Goal: Transaction & Acquisition: Purchase product/service

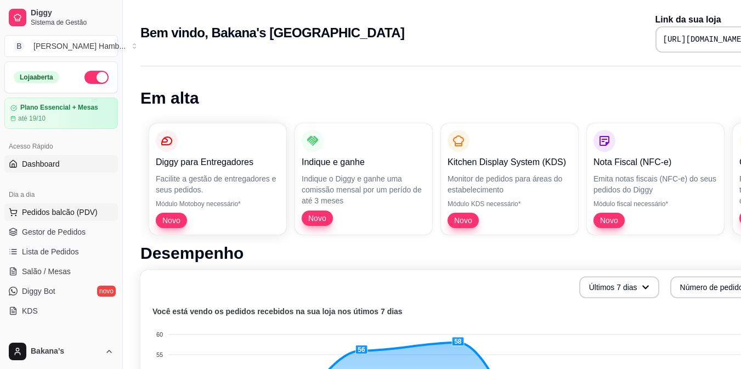
click at [67, 207] on span "Pedidos balcão (PDV)" at bounding box center [60, 212] width 76 height 11
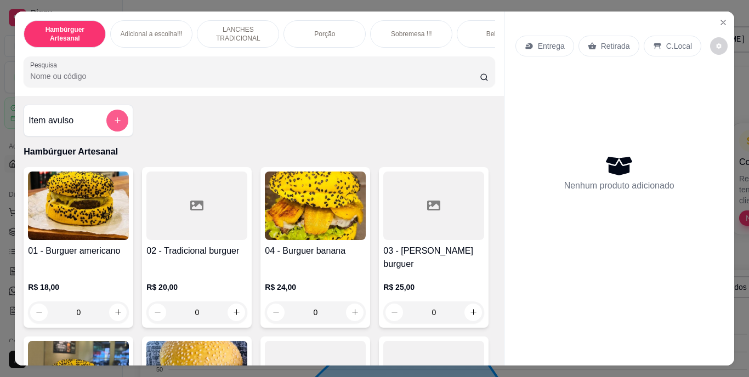
click at [110, 117] on button "add-separate-item" at bounding box center [117, 121] width 22 height 22
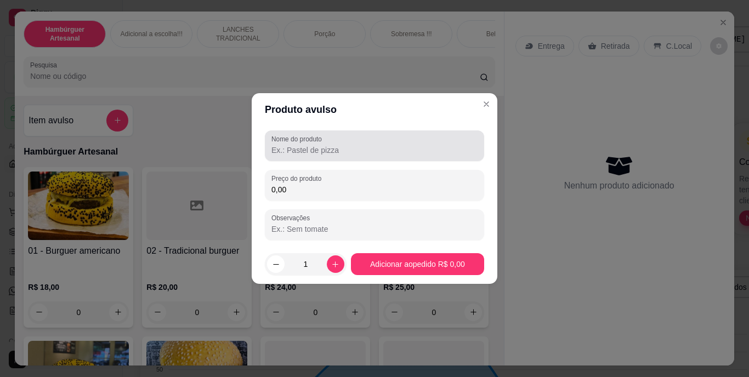
click at [334, 141] on div at bounding box center [375, 146] width 206 height 22
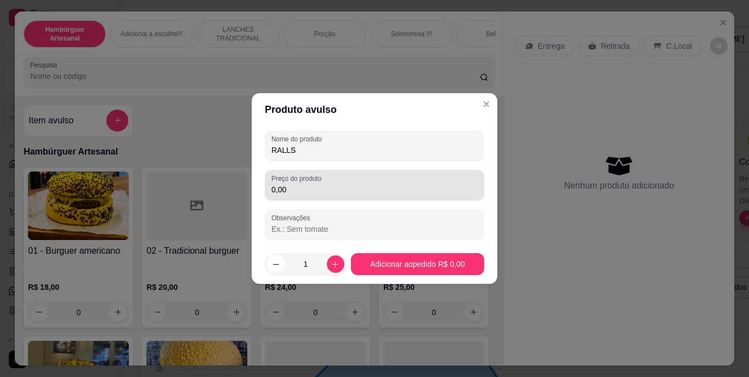
type input "RALLS"
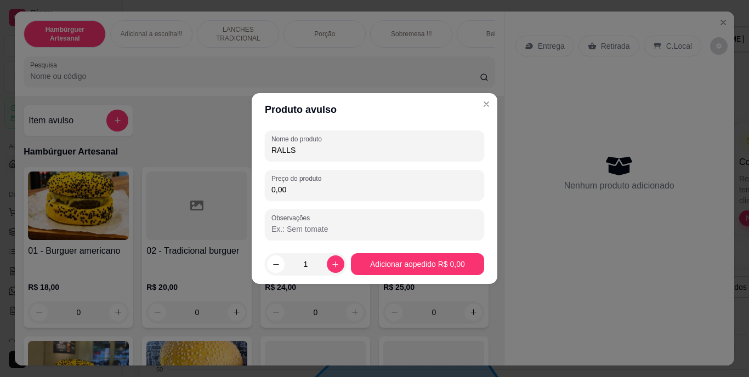
click at [294, 188] on input "0,00" at bounding box center [375, 189] width 206 height 11
type input "4,00"
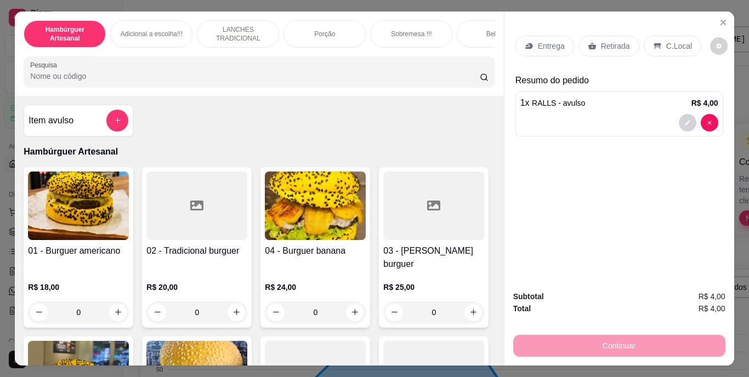
click at [622, 41] on p "Retirada" at bounding box center [615, 46] width 29 height 11
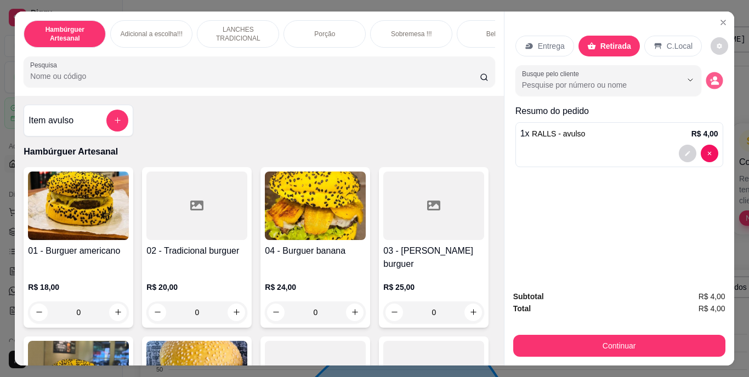
click at [711, 81] on icon "decrease-product-quantity" at bounding box center [715, 83] width 8 height 4
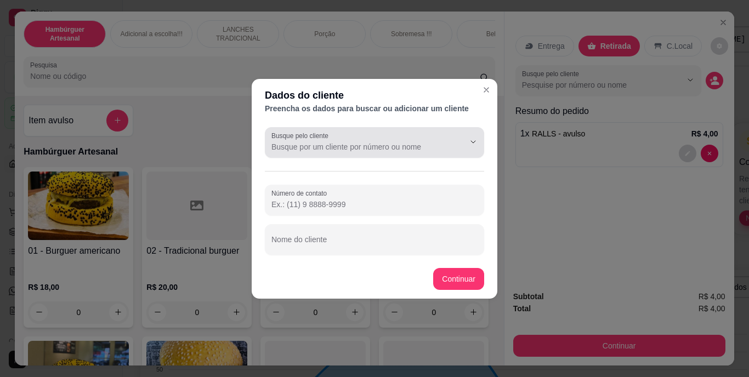
click at [359, 135] on div at bounding box center [375, 143] width 206 height 22
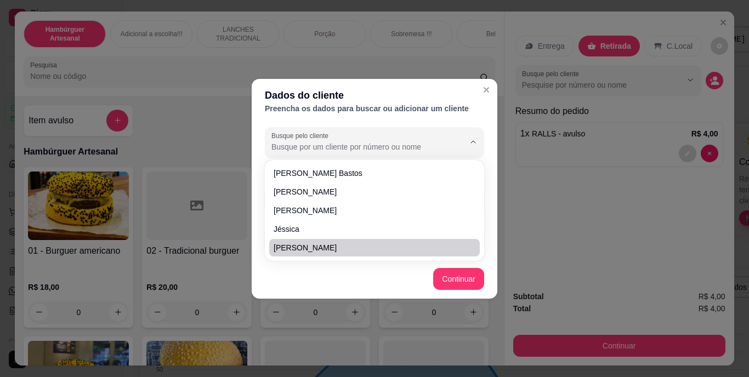
click at [240, 151] on div "Dados do cliente Preencha os dados para buscar ou adicionar um cliente Busque p…" at bounding box center [374, 188] width 749 height 377
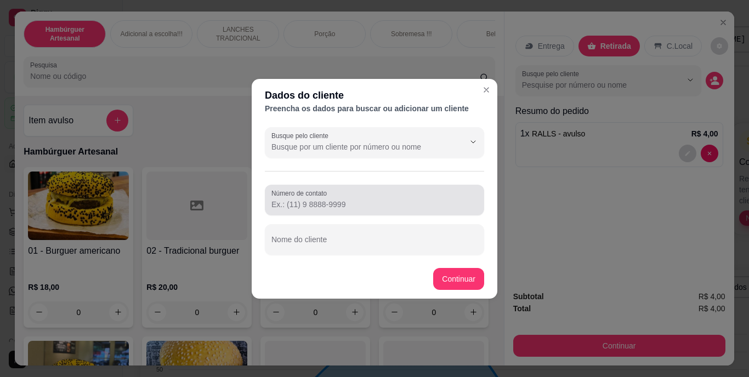
click at [340, 196] on div at bounding box center [375, 200] width 206 height 22
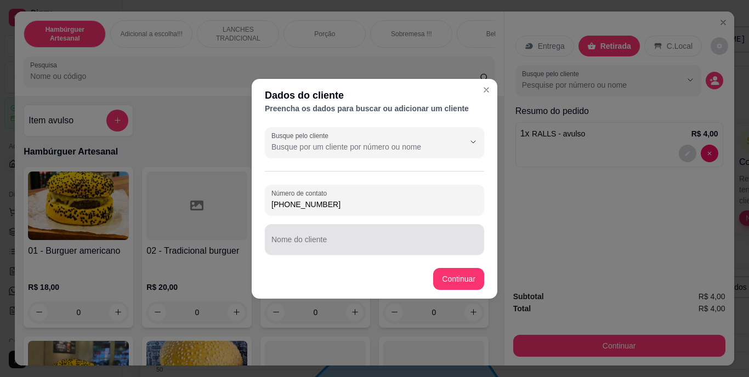
type input "[PHONE_NUMBER]"
click at [380, 237] on div at bounding box center [375, 240] width 206 height 22
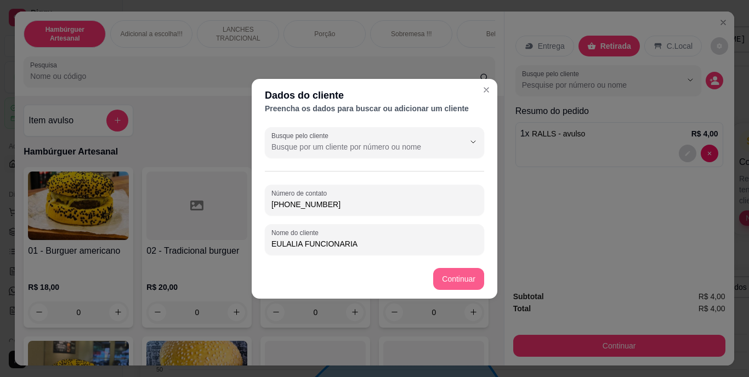
type input "EULALIA FUNCIONARIA"
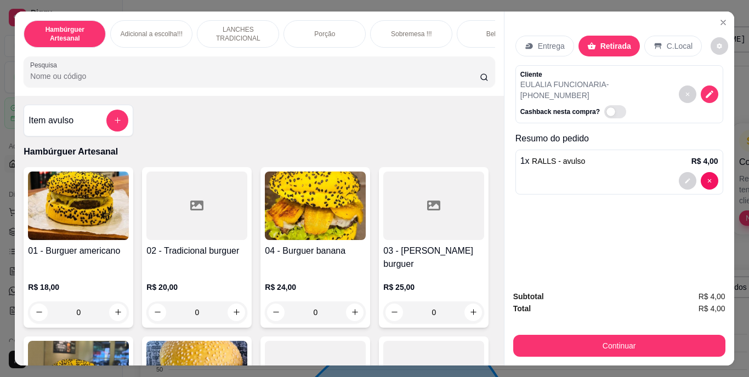
click at [663, 82] on div "Cliente EULALIA FUNCIONARIA - [PHONE_NUMBER] Cashback nesta compra?" at bounding box center [620, 94] width 208 height 58
click at [629, 79] on p "EULALIA FUNCIONARIA - [PHONE_NUMBER]" at bounding box center [600, 90] width 159 height 22
click at [546, 79] on p "EULALIA FUNCIONARIA - [PHONE_NUMBER]" at bounding box center [600, 90] width 159 height 22
click at [711, 86] on button "decrease-product-quantity" at bounding box center [710, 95] width 18 height 18
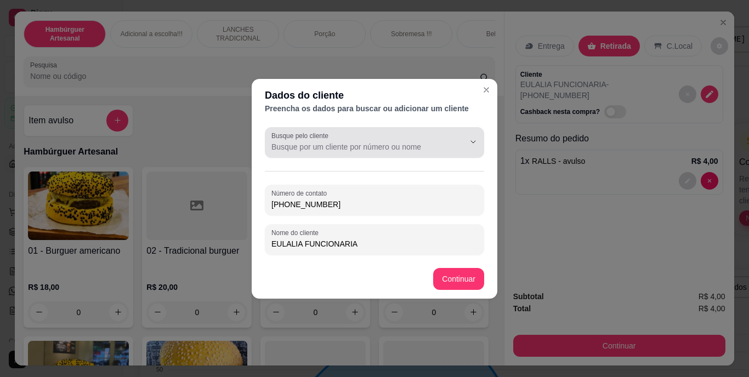
click at [392, 127] on div "Busque pelo cliente" at bounding box center [374, 142] width 219 height 31
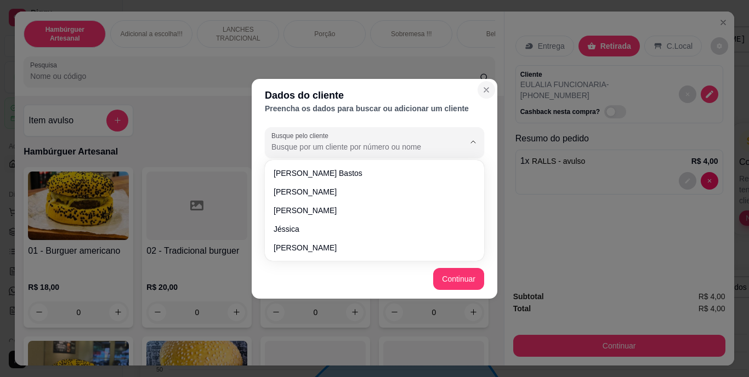
click at [488, 88] on icon "Close" at bounding box center [486, 90] width 4 height 4
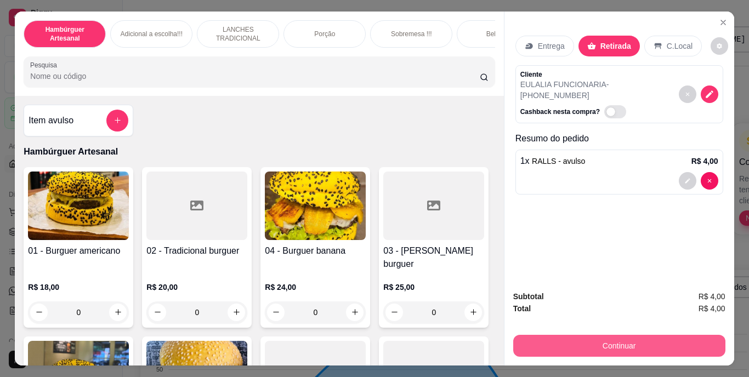
click at [546, 337] on button "Continuar" at bounding box center [619, 346] width 212 height 22
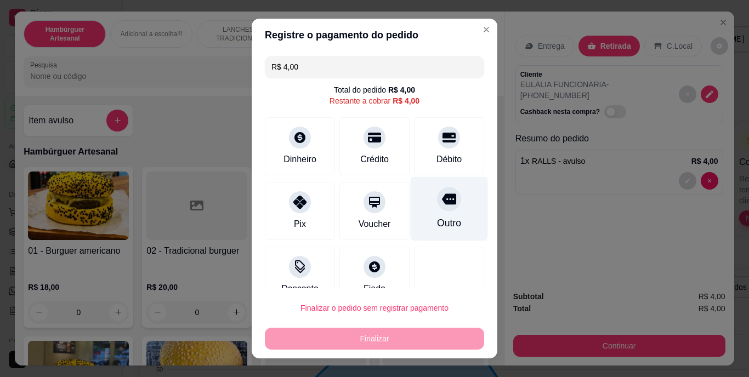
click at [437, 217] on div "Outro" at bounding box center [449, 224] width 24 height 14
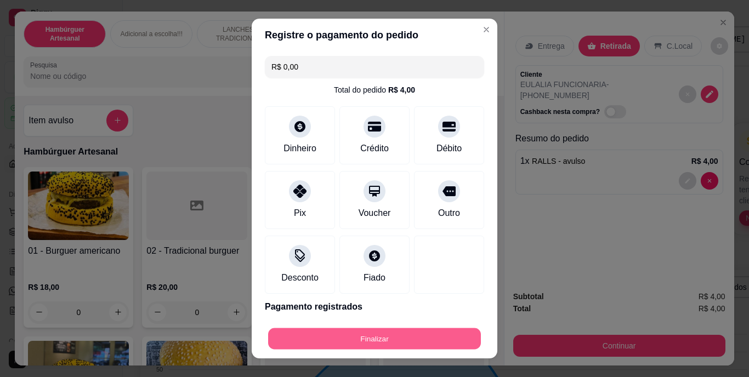
click at [399, 331] on button "Finalizar" at bounding box center [374, 338] width 213 height 21
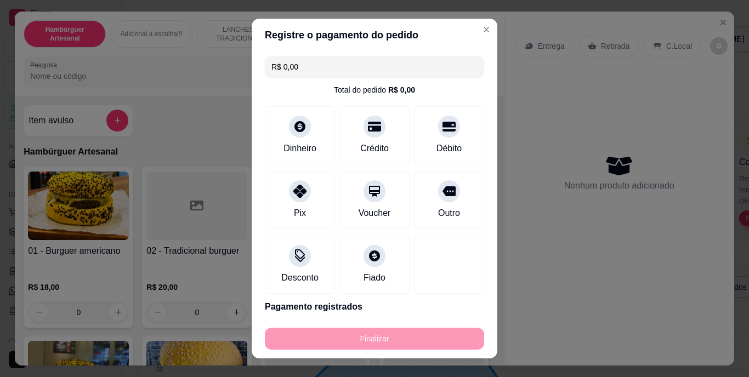
type input "-R$ 4,00"
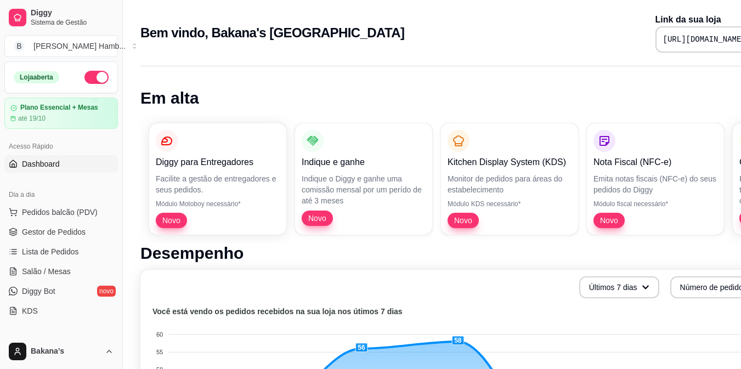
drag, startPoint x: 65, startPoint y: 210, endPoint x: 101, endPoint y: 203, distance: 37.3
click at [77, 207] on span "Pedidos balcão (PDV)" at bounding box center [60, 212] width 76 height 11
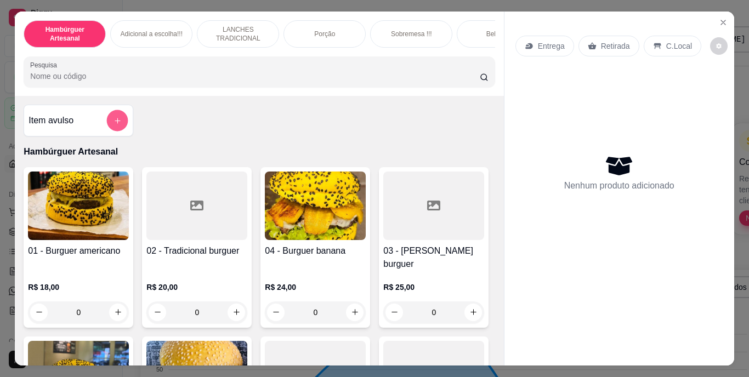
click at [118, 121] on button "add-separate-item" at bounding box center [117, 120] width 21 height 21
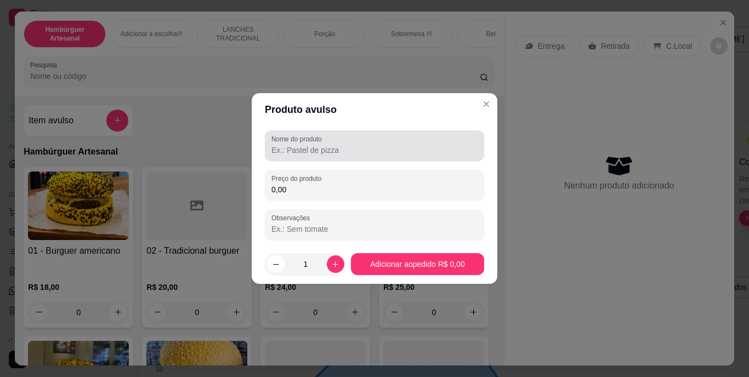
drag, startPoint x: 280, startPoint y: 139, endPoint x: 287, endPoint y: 122, distance: 18.4
click at [281, 138] on label "Nome do produto" at bounding box center [299, 138] width 54 height 9
click at [281, 145] on input "Nome do produto" at bounding box center [375, 150] width 206 height 11
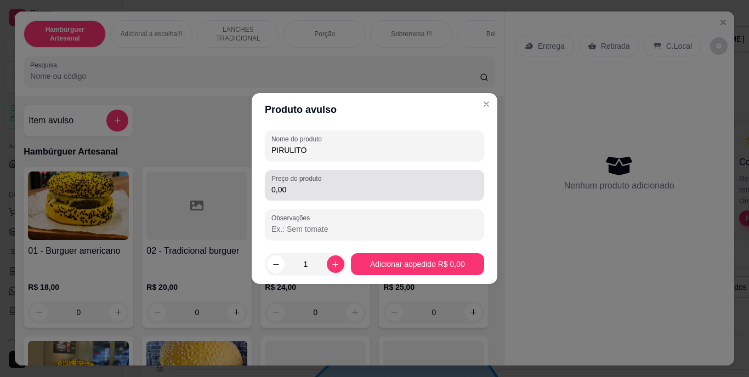
type input "PIRULITO"
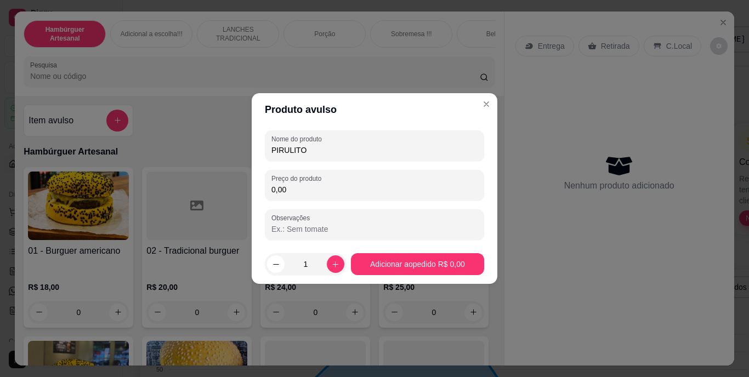
click at [291, 186] on input "0,00" at bounding box center [375, 189] width 206 height 11
type input "0,50"
click at [327, 259] on button "increase-product-quantity" at bounding box center [335, 264] width 17 height 17
click at [329, 263] on button "increase-product-quantity" at bounding box center [335, 264] width 17 height 17
click at [331, 263] on icon "increase-product-quantity" at bounding box center [335, 265] width 8 height 8
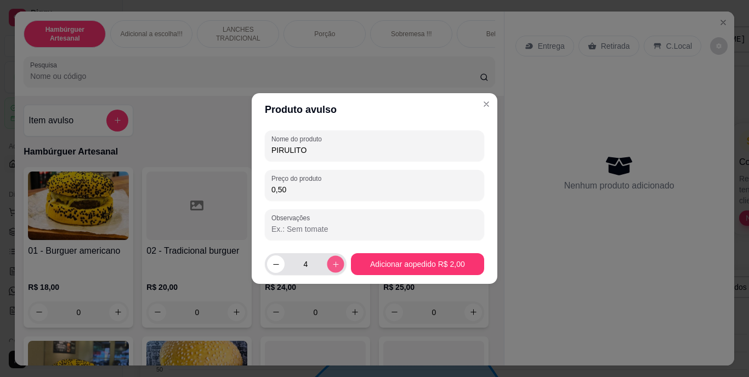
click at [331, 264] on icon "increase-product-quantity" at bounding box center [335, 265] width 8 height 8
click at [331, 265] on icon "increase-product-quantity" at bounding box center [335, 265] width 8 height 8
type input "6"
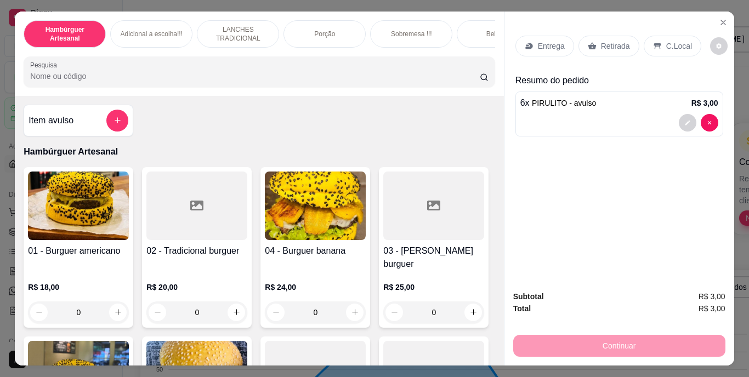
click at [604, 47] on p "Retirada" at bounding box center [615, 46] width 29 height 11
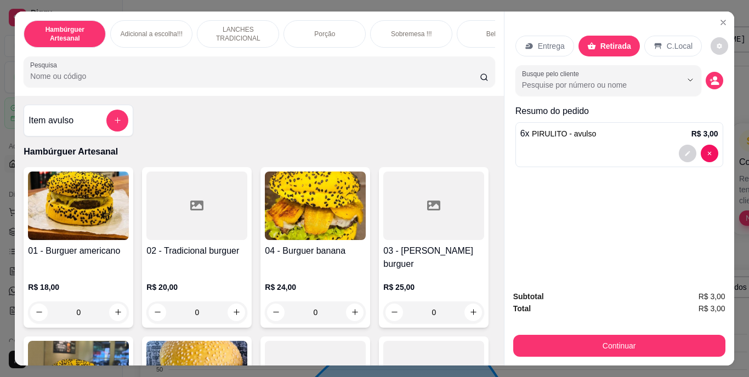
click at [702, 72] on div "Busque pelo cliente" at bounding box center [620, 80] width 208 height 31
click at [714, 76] on icon "decrease-product-quantity" at bounding box center [714, 80] width 9 height 9
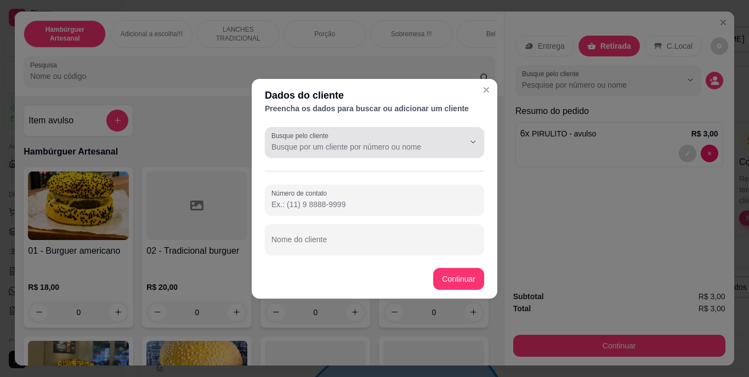
click at [455, 140] on icon "Show suggestions" at bounding box center [458, 142] width 9 height 9
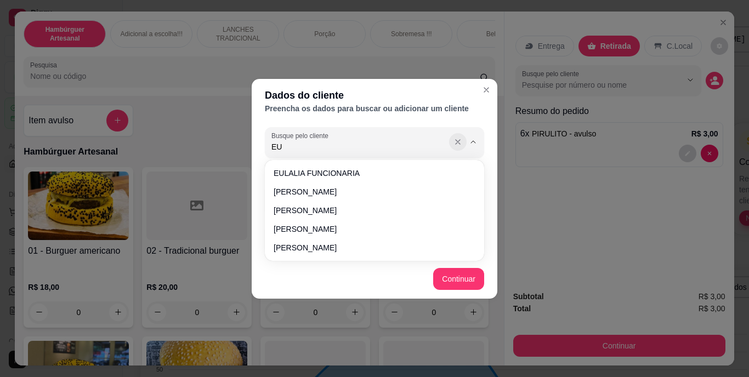
type input "E"
click at [484, 91] on icon "Close" at bounding box center [486, 90] width 9 height 9
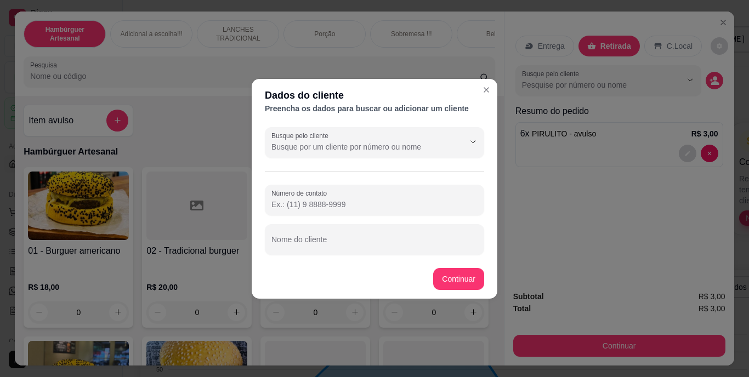
click at [416, 144] on input "Busque pelo cliente" at bounding box center [360, 147] width 176 height 11
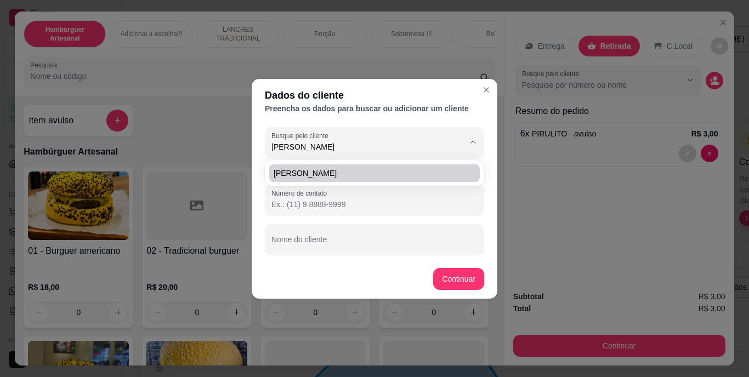
click at [401, 174] on span "[PERSON_NAME]" at bounding box center [369, 173] width 191 height 11
type input "[PERSON_NAME]"
type input "[PHONE_NUMBER]"
type input "[PERSON_NAME]"
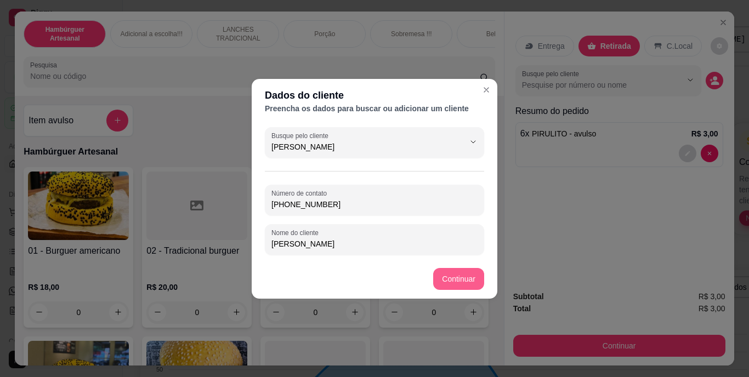
type input "[PERSON_NAME]"
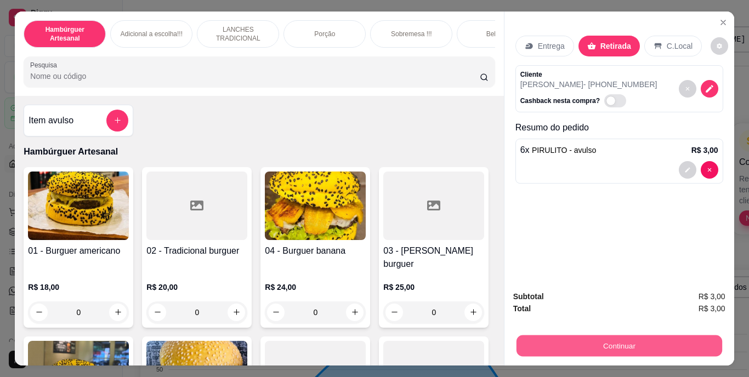
click at [595, 352] on button "Continuar" at bounding box center [619, 346] width 206 height 21
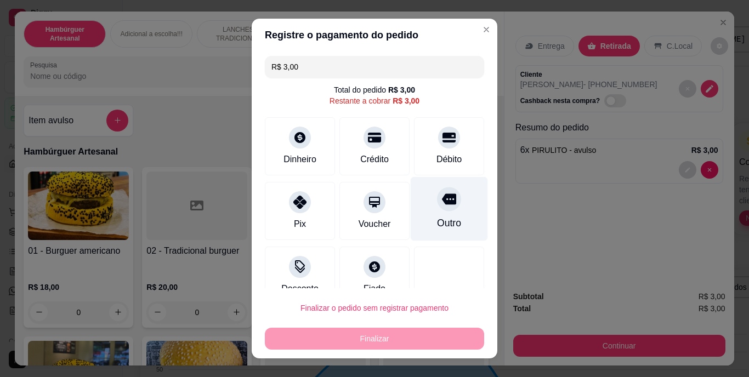
click at [443, 209] on div "Outro" at bounding box center [449, 209] width 77 height 64
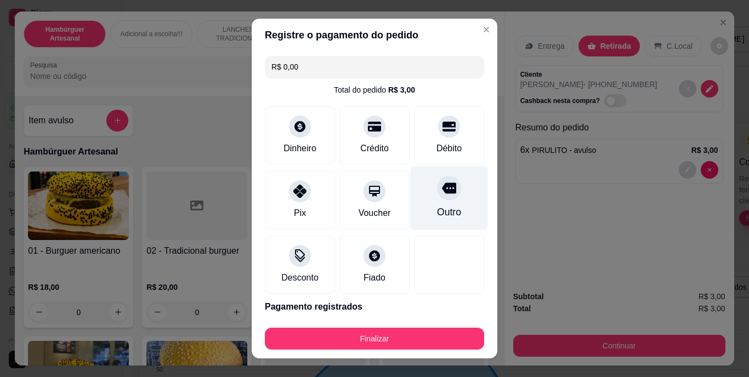
click at [437, 200] on div at bounding box center [449, 189] width 24 height 24
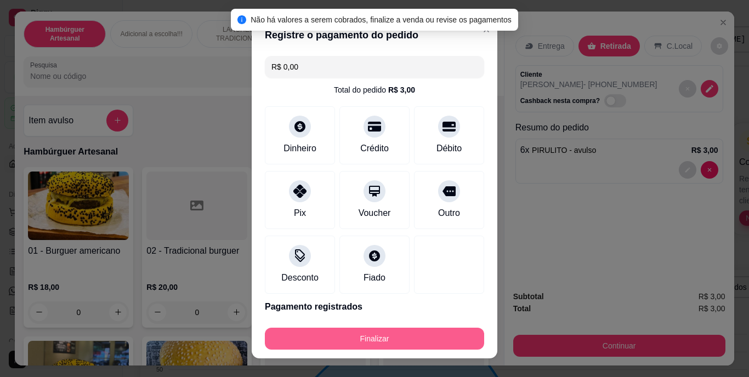
click at [382, 346] on button "Finalizar" at bounding box center [374, 339] width 219 height 22
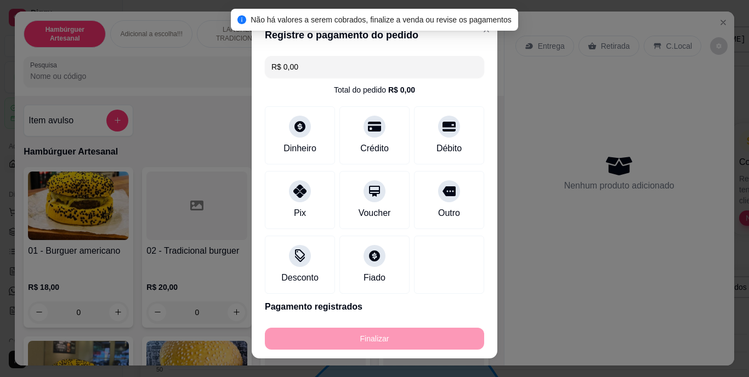
type input "-R$ 3,00"
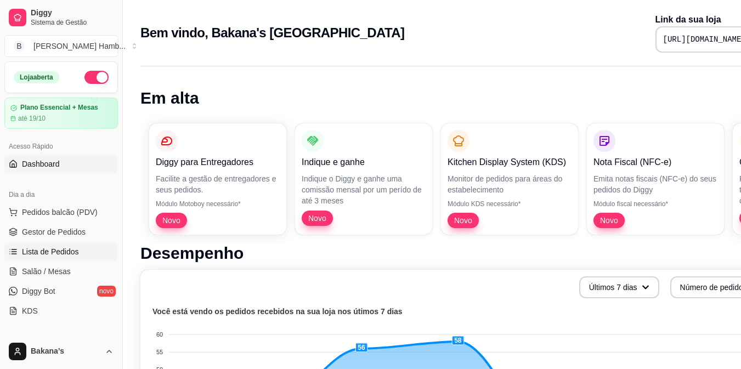
click at [36, 251] on span "Lista de Pedidos" at bounding box center [50, 251] width 57 height 11
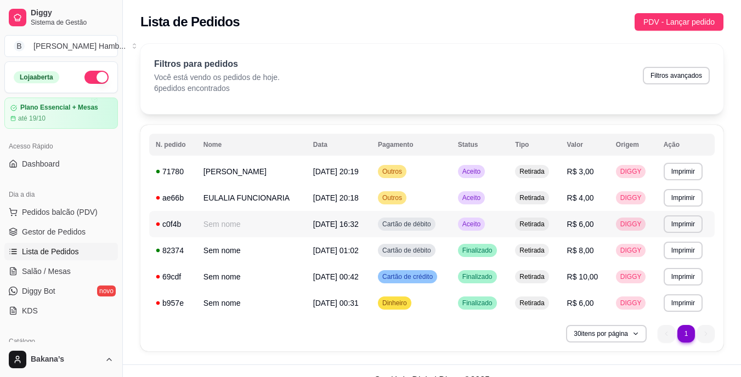
click at [478, 222] on span "Aceito" at bounding box center [471, 224] width 22 height 9
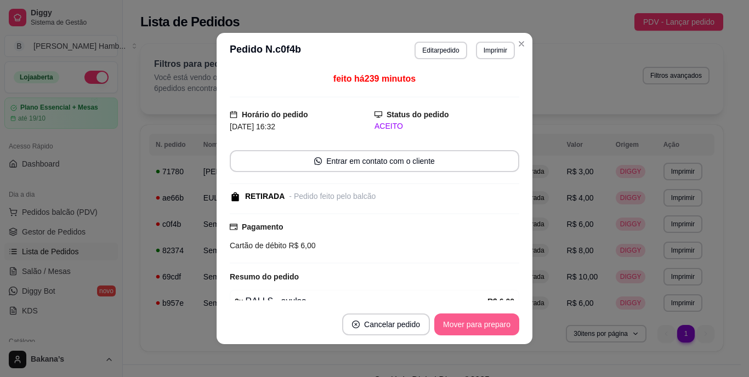
click at [501, 320] on button "Mover para preparo" at bounding box center [476, 325] width 85 height 22
click at [501, 320] on button "Mover para retirada disponível" at bounding box center [458, 324] width 117 height 21
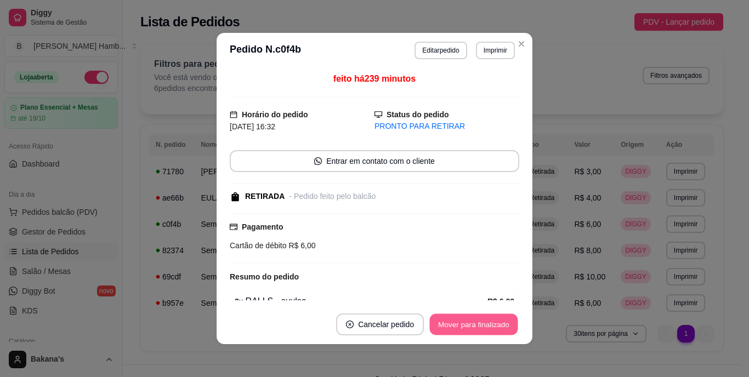
click at [501, 320] on button "Mover para finalizado" at bounding box center [474, 324] width 88 height 21
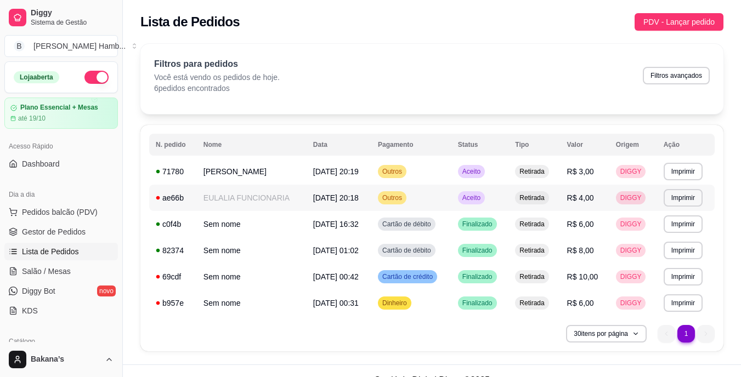
click at [485, 191] on td "Aceito" at bounding box center [480, 198] width 58 height 26
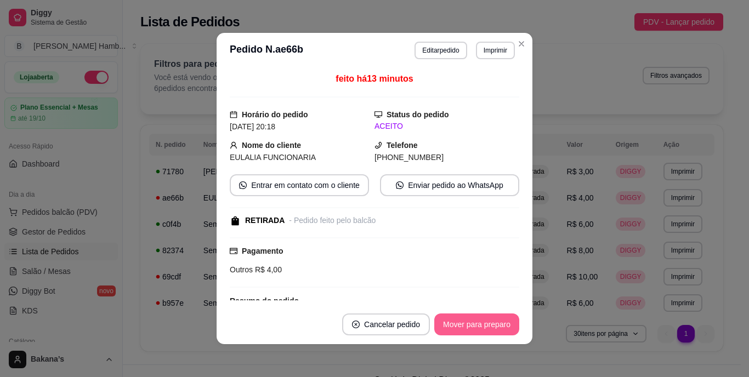
click at [469, 326] on button "Mover para preparo" at bounding box center [476, 325] width 85 height 22
click at [475, 319] on button "Mover para retirada disponível" at bounding box center [458, 324] width 117 height 21
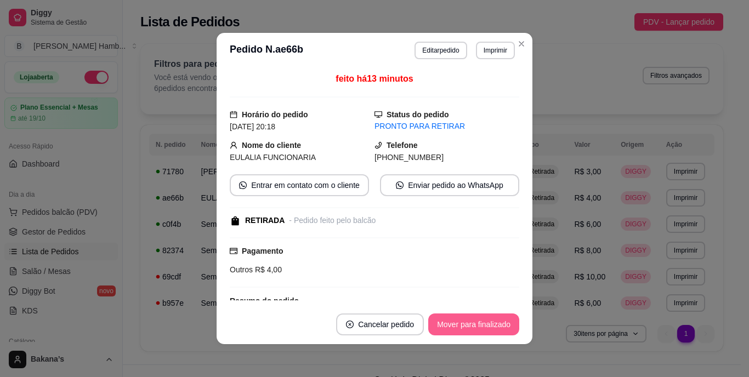
click at [476, 319] on button "Mover para finalizado" at bounding box center [473, 325] width 91 height 22
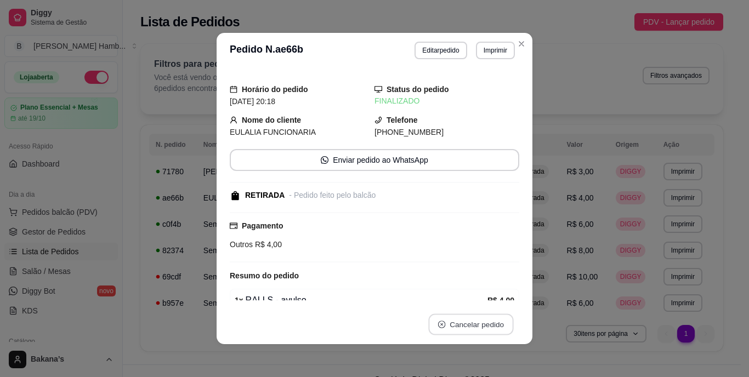
click at [479, 309] on footer "Cancelar pedido" at bounding box center [375, 324] width 316 height 39
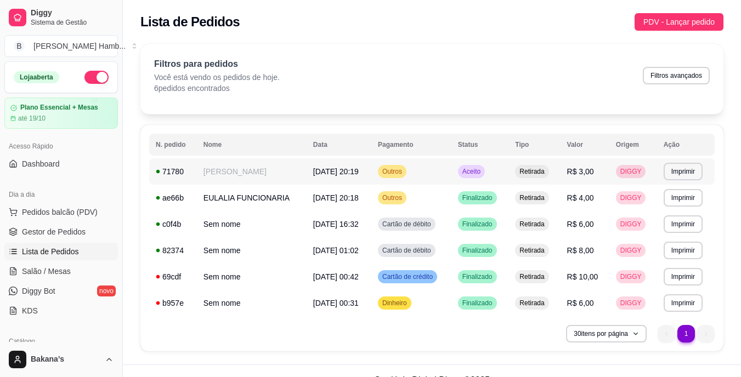
click at [485, 174] on div "Aceito" at bounding box center [471, 171] width 27 height 13
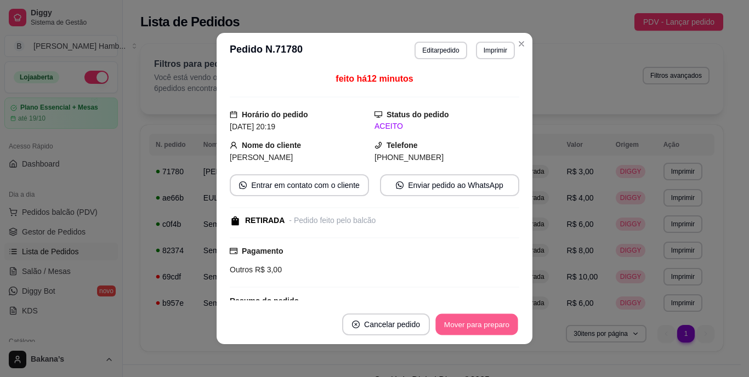
click at [475, 321] on button "Mover para preparo" at bounding box center [477, 324] width 82 height 21
click at [475, 321] on button "Mover para retirada disponível" at bounding box center [458, 324] width 117 height 21
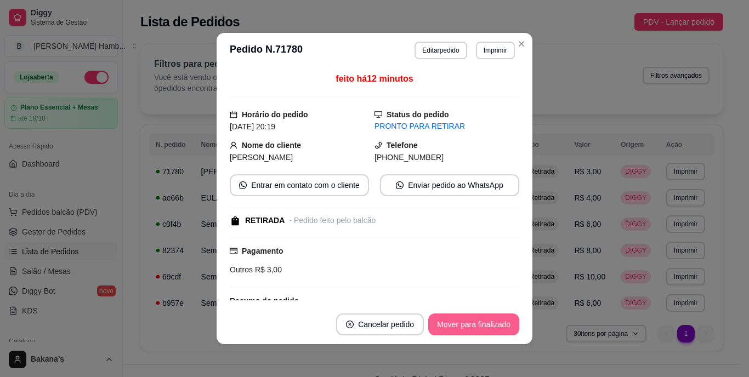
click at [475, 321] on button "Mover para finalizado" at bounding box center [473, 325] width 91 height 22
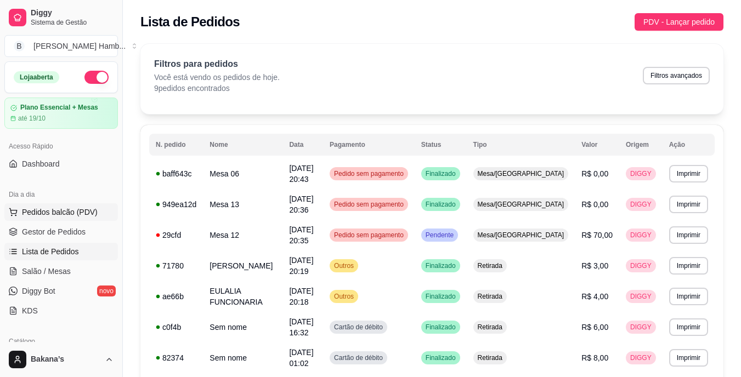
click at [86, 205] on button "Pedidos balcão (PDV)" at bounding box center [61, 213] width 114 height 18
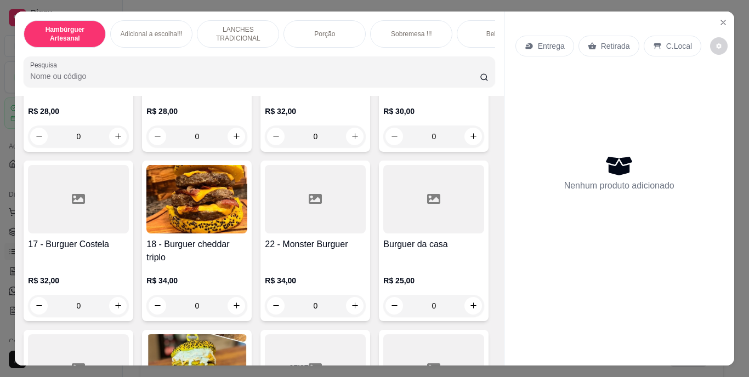
scroll to position [823, 0]
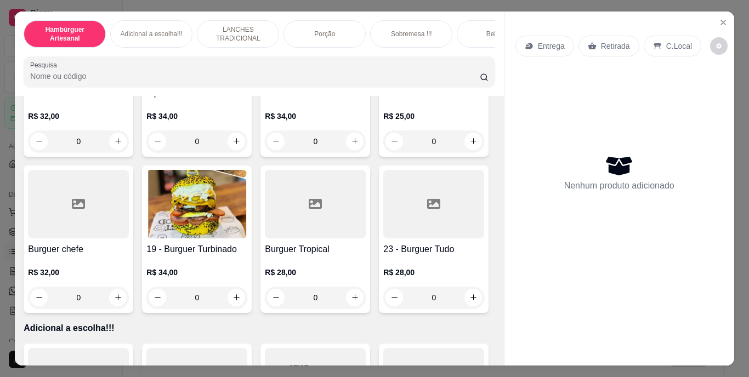
type input "1"
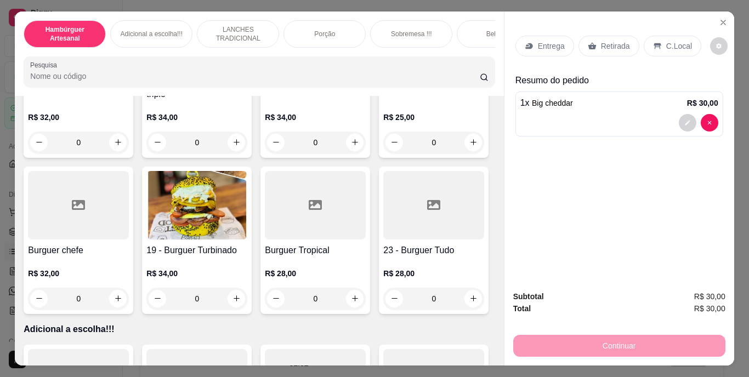
click at [603, 41] on p "Retirada" at bounding box center [615, 46] width 29 height 11
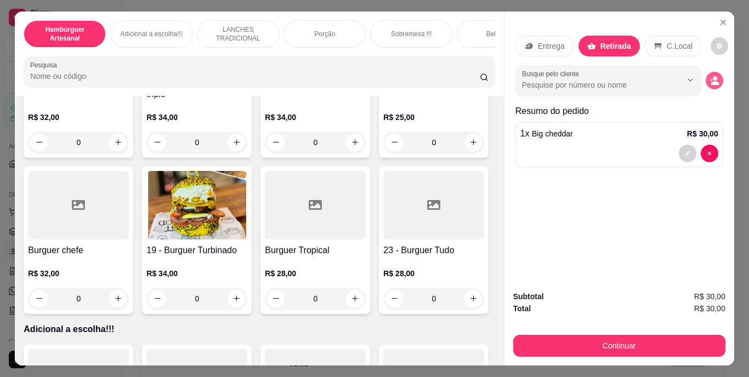
click at [713, 81] on icon "decrease-product-quantity" at bounding box center [715, 83] width 8 height 4
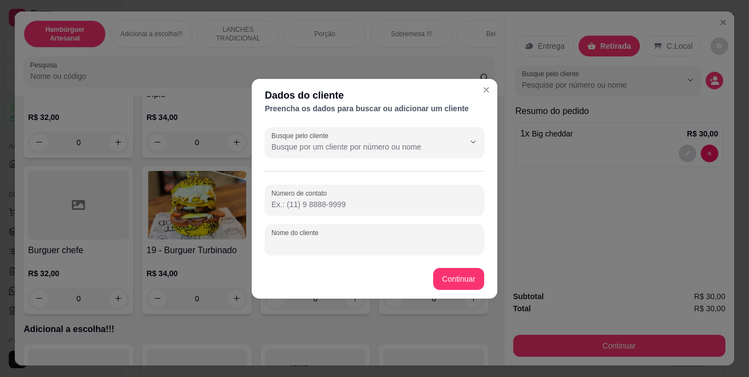
click at [367, 247] on input "Nome do cliente" at bounding box center [375, 244] width 206 height 11
type input "BRUNA"
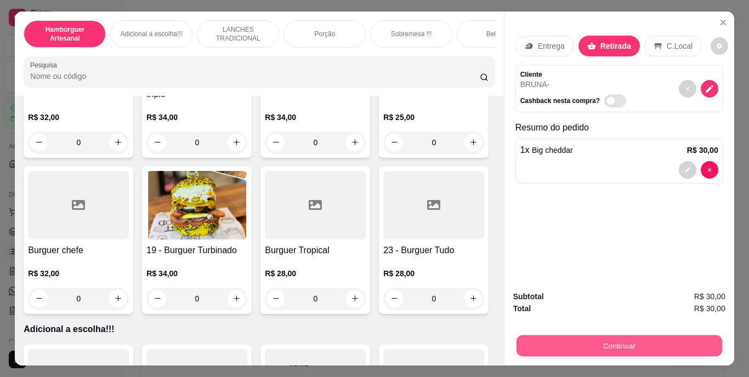
click at [551, 338] on button "Continuar" at bounding box center [619, 346] width 206 height 21
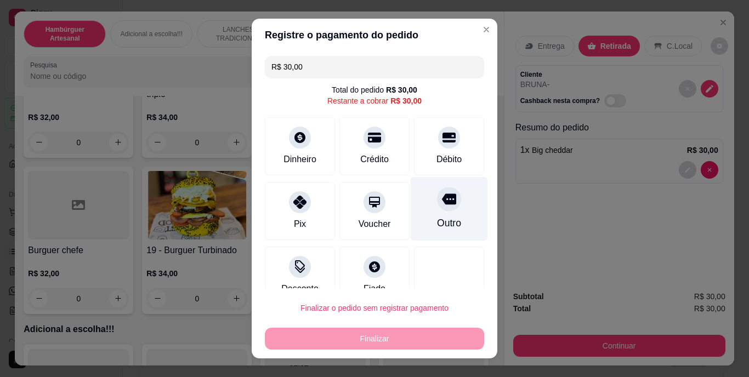
click at [437, 210] on div at bounding box center [449, 200] width 24 height 24
type input "R$ 0,00"
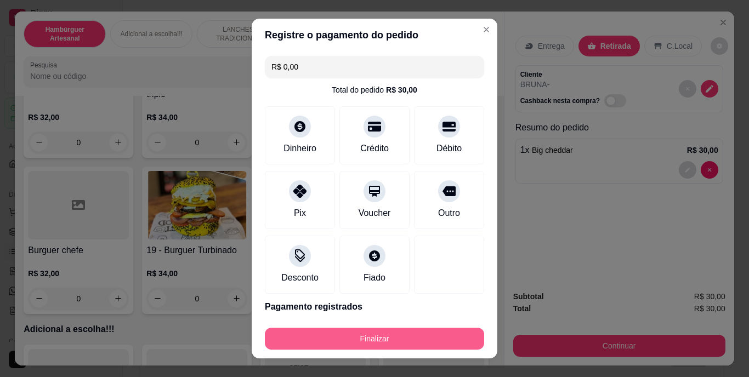
click at [409, 328] on button "Finalizar" at bounding box center [374, 339] width 219 height 22
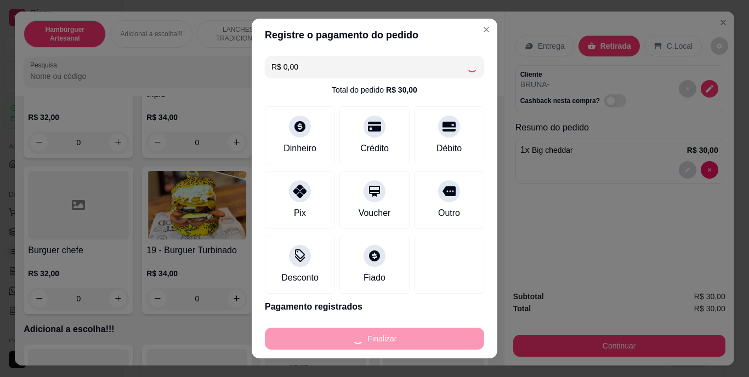
type input "0"
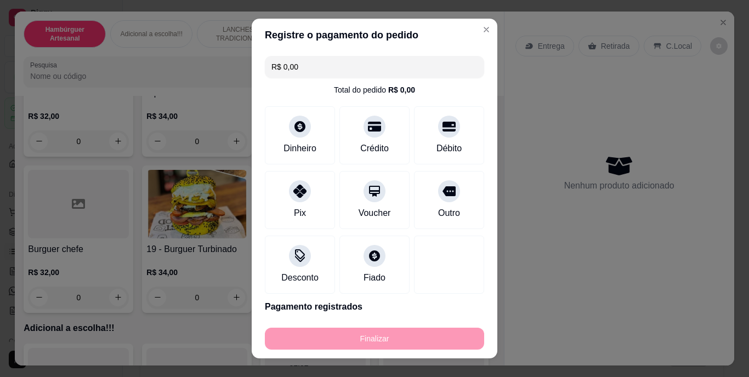
type input "-R$ 30,00"
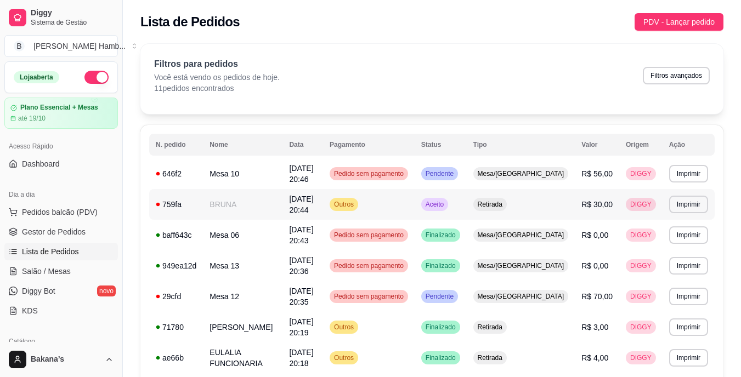
click at [249, 206] on td "BRUNA" at bounding box center [243, 204] width 80 height 31
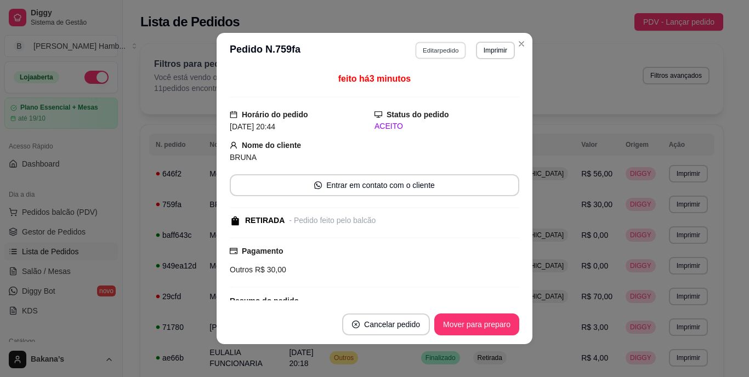
click at [448, 52] on button "Editar pedido" at bounding box center [441, 50] width 51 height 17
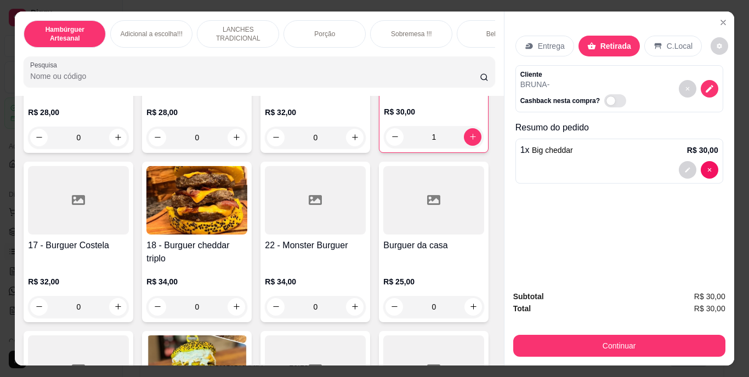
scroll to position [603, 0]
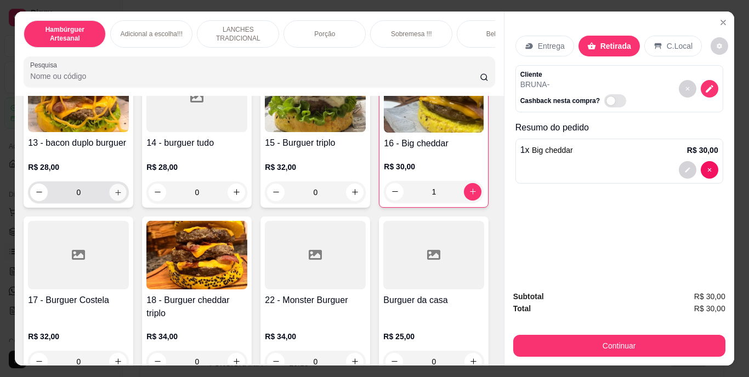
click at [114, 196] on icon "increase-product-quantity" at bounding box center [118, 192] width 8 height 8
type input "1"
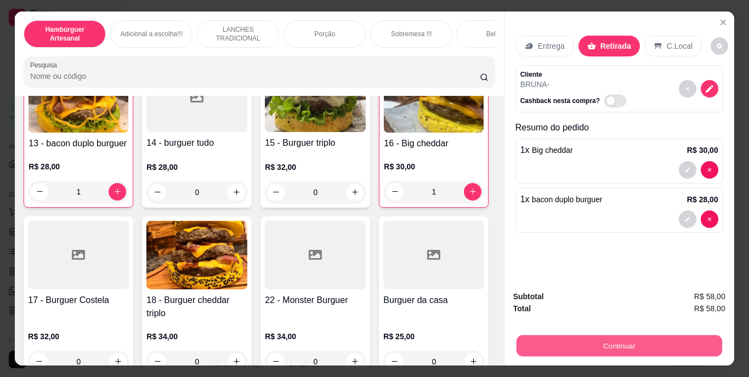
click at [586, 338] on button "Continuar" at bounding box center [619, 346] width 206 height 21
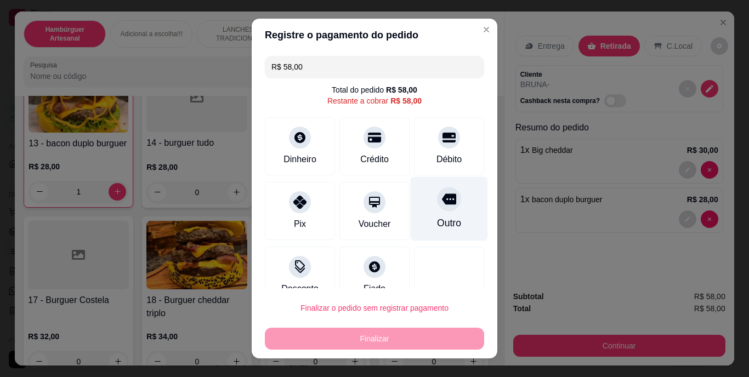
click at [416, 219] on div "Outro" at bounding box center [449, 209] width 77 height 64
type input "R$ 0,00"
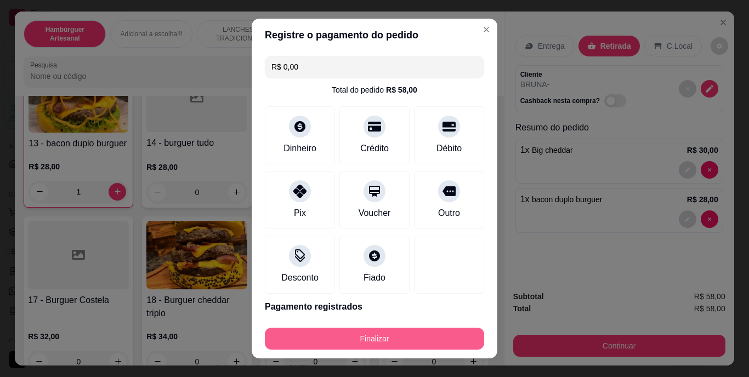
click at [406, 343] on button "Finalizar" at bounding box center [374, 339] width 219 height 22
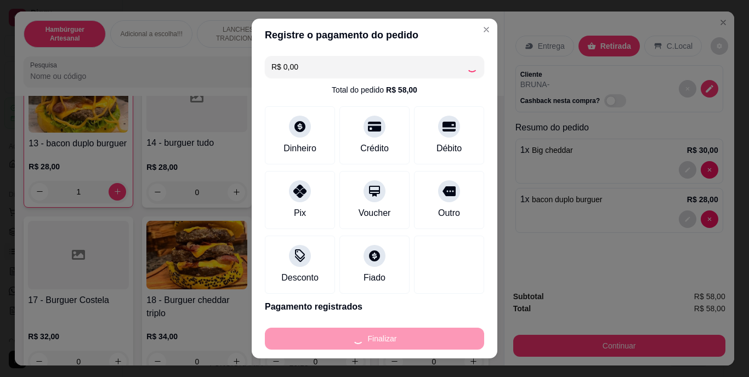
type input "0"
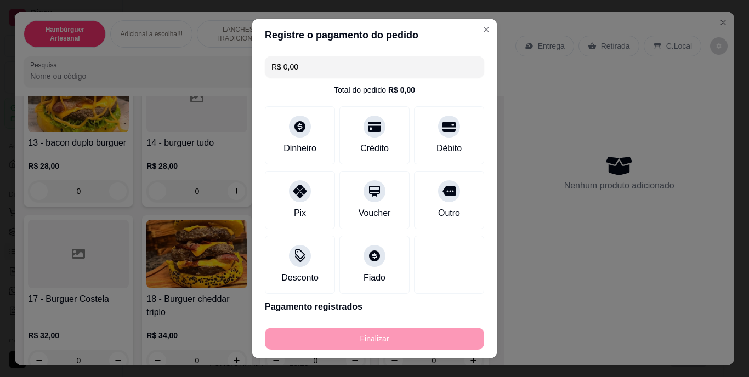
type input "-R$ 58,00"
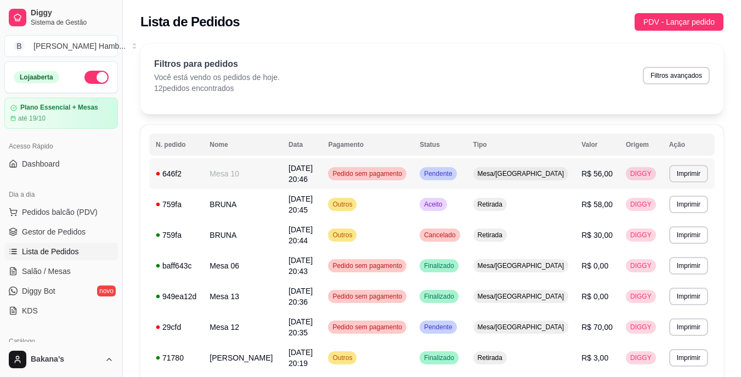
click at [253, 178] on td "Mesa 10" at bounding box center [242, 174] width 79 height 31
click at [235, 175] on td "Mesa 10" at bounding box center [242, 174] width 79 height 31
click at [64, 269] on span "Salão / Mesas" at bounding box center [46, 271] width 49 height 11
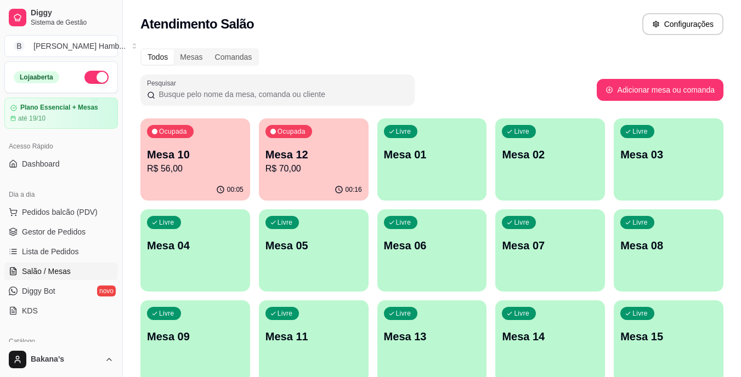
click at [195, 158] on p "Mesa 10" at bounding box center [195, 154] width 97 height 15
click at [101, 213] on button "Pedidos balcão (PDV)" at bounding box center [61, 213] width 114 height 18
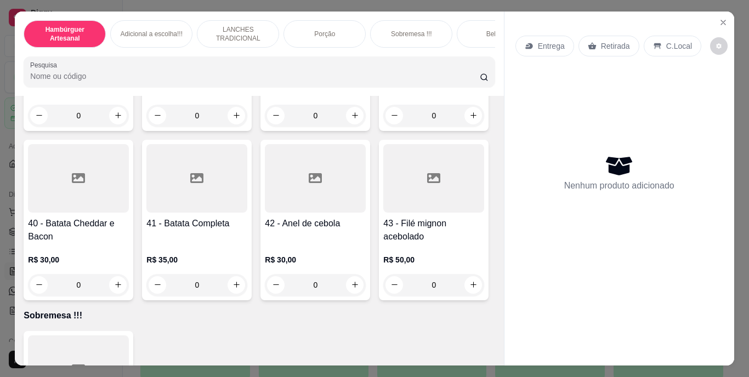
scroll to position [2187, 0]
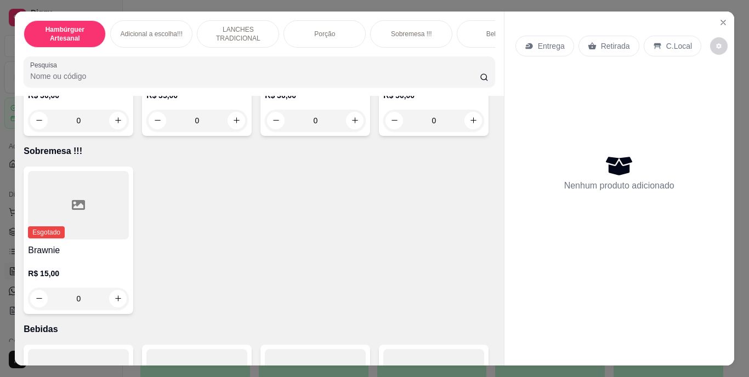
type input "1"
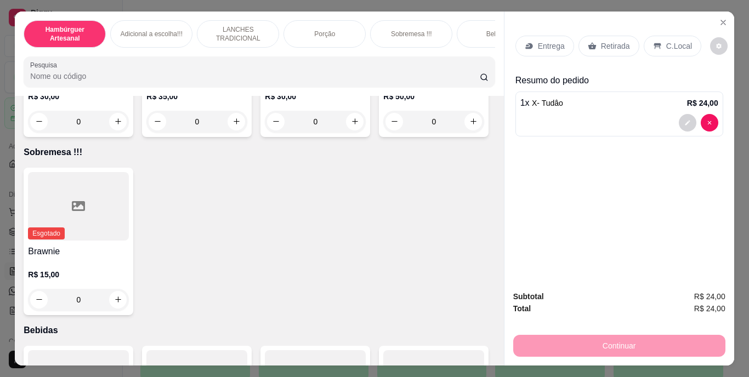
click at [538, 41] on p "Entrega" at bounding box center [551, 46] width 27 height 11
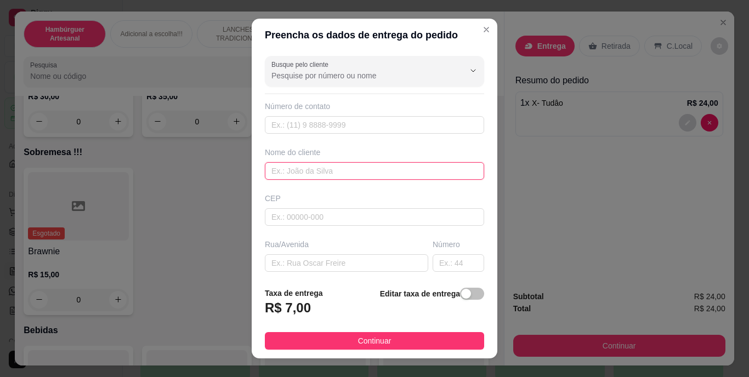
click at [414, 168] on input "text" at bounding box center [374, 171] width 219 height 18
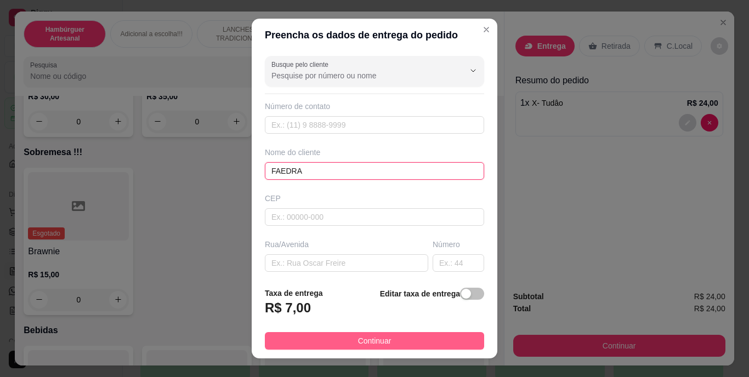
type input "FAEDRA"
click at [364, 344] on span "Continuar" at bounding box center [374, 341] width 33 height 12
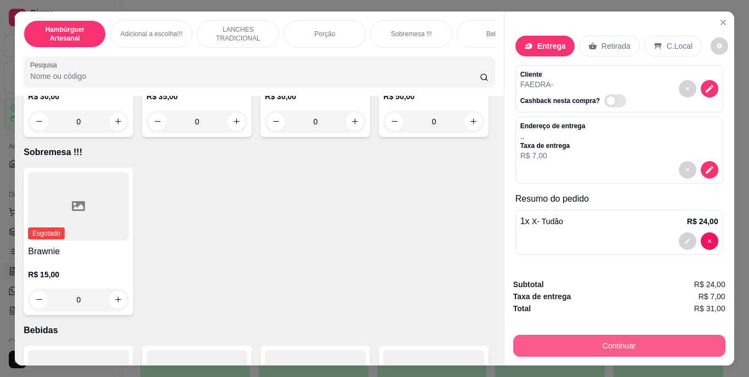
click at [537, 344] on button "Continuar" at bounding box center [619, 346] width 212 height 22
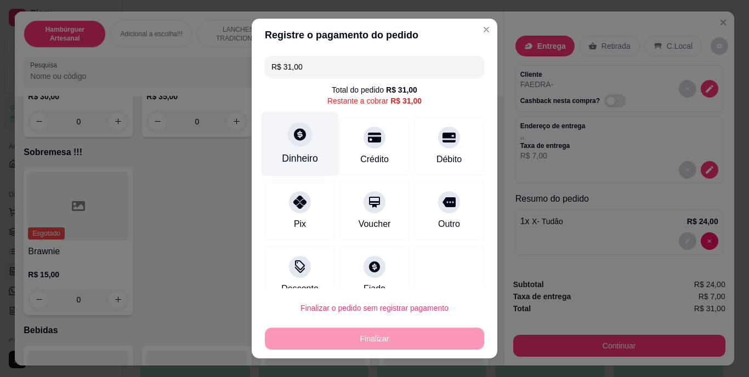
click at [285, 148] on div "Dinheiro" at bounding box center [300, 144] width 77 height 64
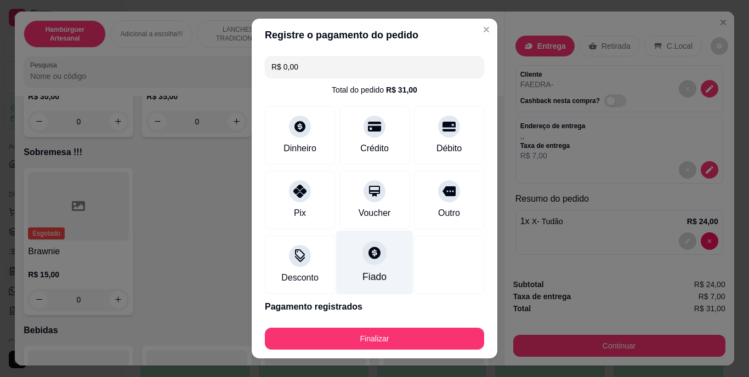
type input "R$ 0,00"
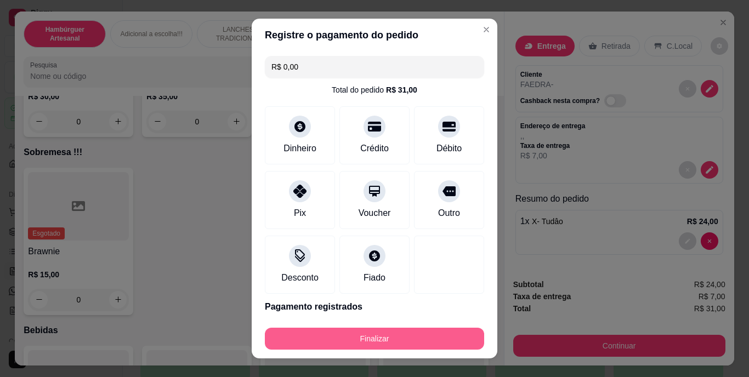
click at [369, 335] on button "Finalizar" at bounding box center [374, 339] width 219 height 22
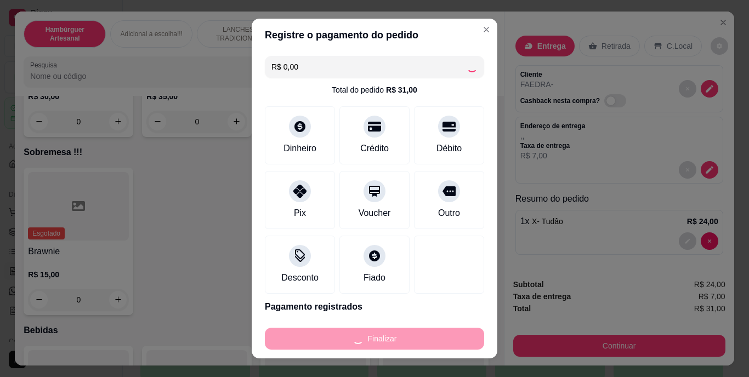
type input "0"
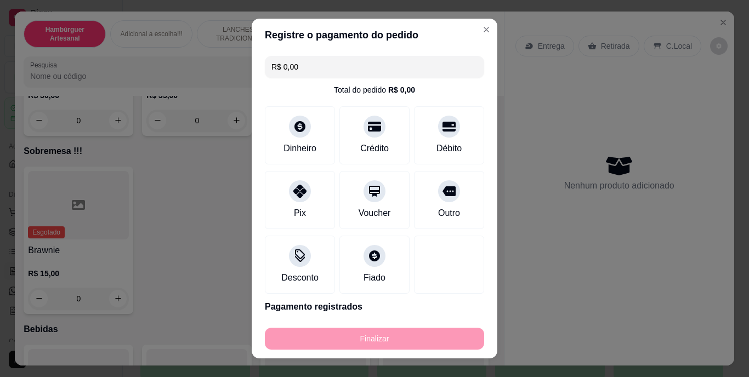
type input "-R$ 31,00"
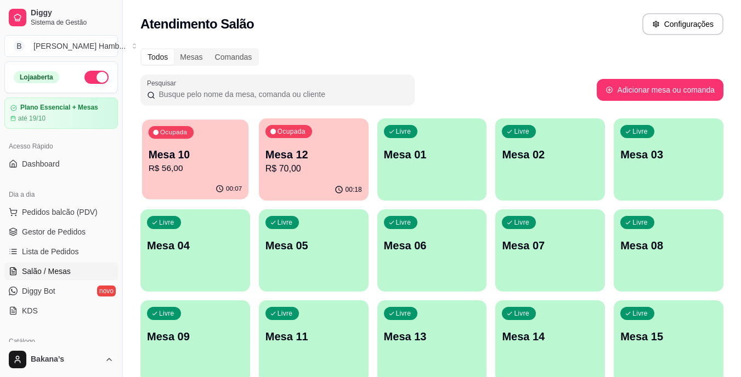
click at [188, 152] on p "Mesa 10" at bounding box center [196, 155] width 94 height 15
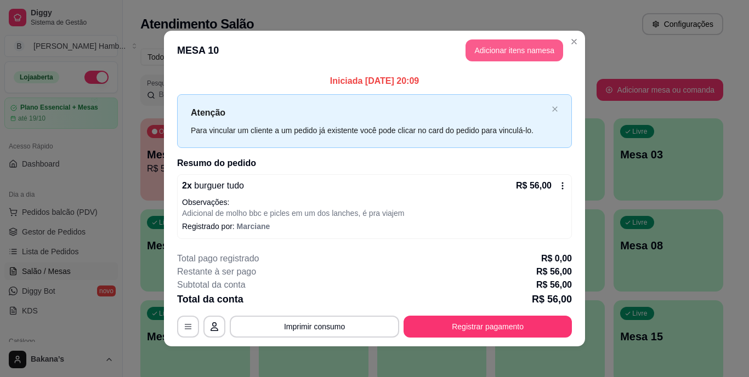
click at [487, 51] on button "Adicionar itens na mesa" at bounding box center [515, 50] width 98 height 22
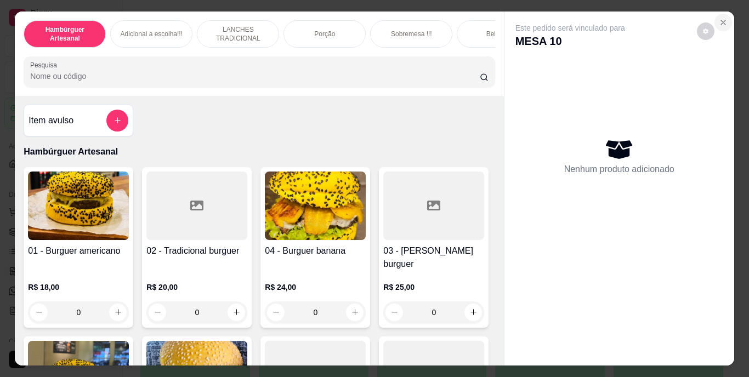
click at [719, 19] on icon "Close" at bounding box center [723, 22] width 9 height 9
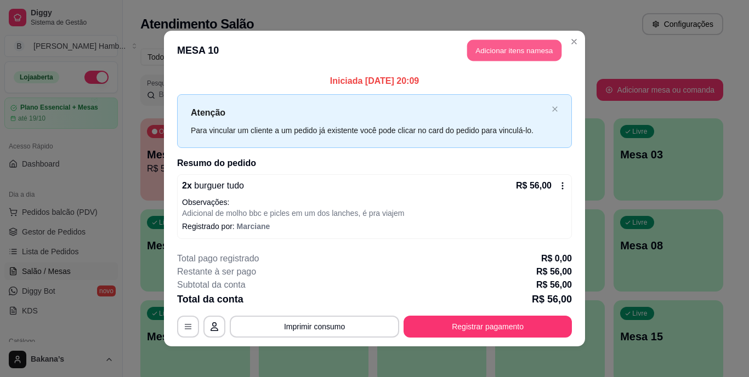
click at [527, 44] on button "Adicionar itens na mesa" at bounding box center [514, 50] width 94 height 21
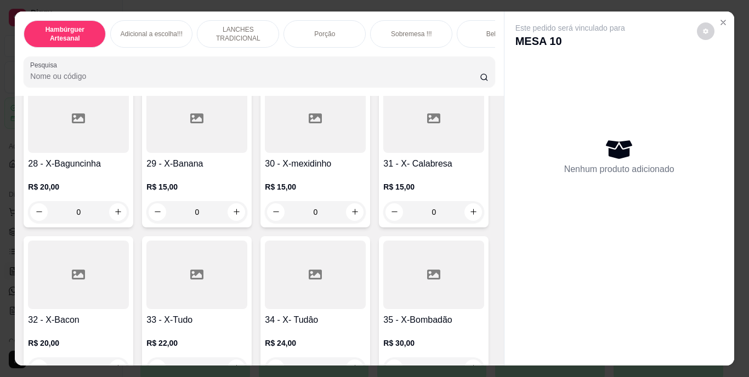
scroll to position [1426, 0]
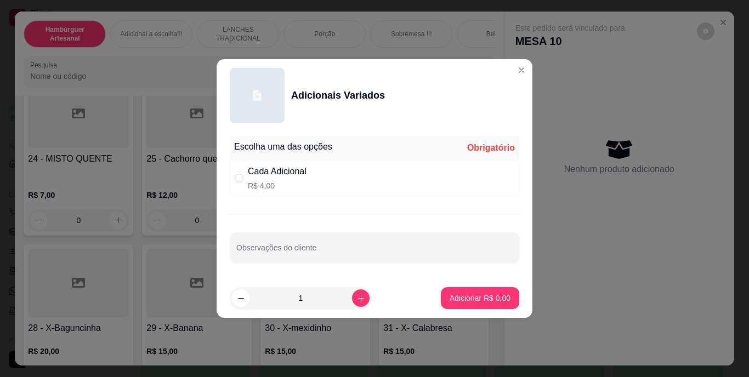
click at [308, 179] on div "Cada Adicional R$ 4,00" at bounding box center [375, 178] width 290 height 36
radio input "true"
click at [358, 297] on icon "increase-product-quantity" at bounding box center [360, 298] width 5 height 5
type input "2"
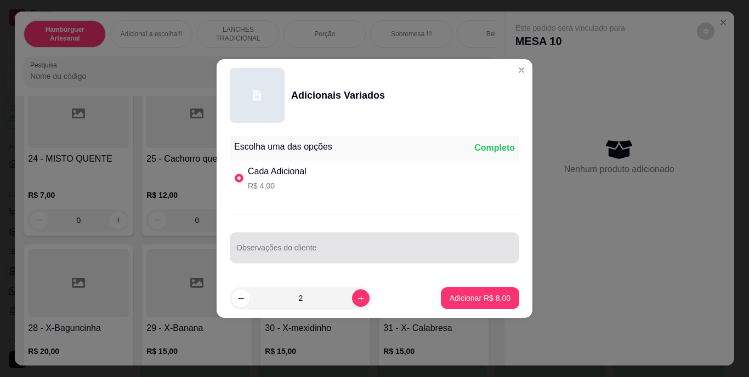
drag, startPoint x: 357, startPoint y: 257, endPoint x: 360, endPoint y: 250, distance: 8.4
click at [357, 257] on input "Observações do cliente" at bounding box center [374, 252] width 276 height 11
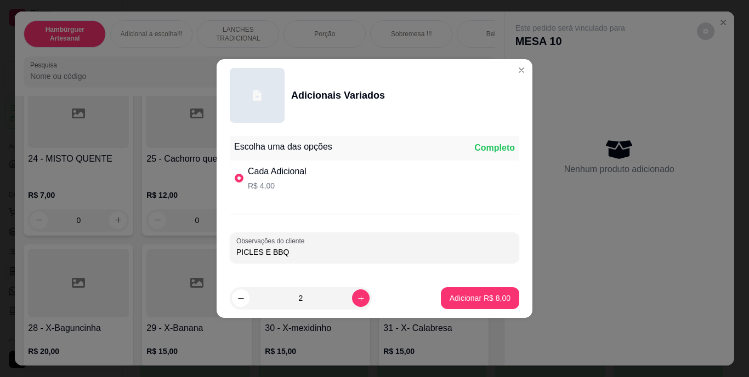
click at [313, 258] on div "PICLES E BBQ" at bounding box center [374, 248] width 276 height 22
type input "PICLES E BBQ.APENAS EM 1 LANCHE"
click at [475, 295] on p "Adicionar R$ 8,00" at bounding box center [480, 298] width 61 height 11
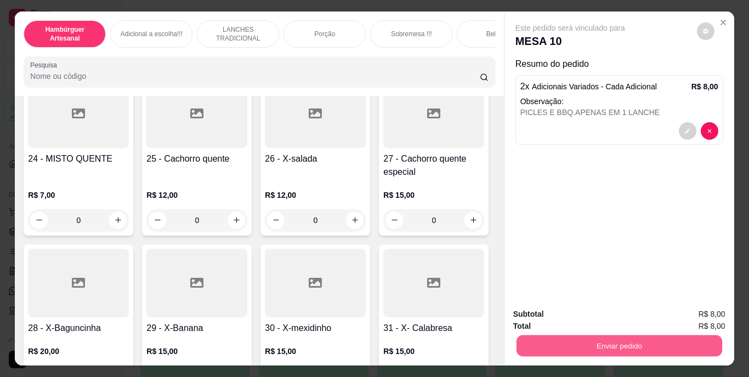
click at [541, 337] on button "Enviar pedido" at bounding box center [619, 346] width 206 height 21
click at [605, 315] on button "Registrar cliente" at bounding box center [624, 315] width 70 height 20
click at [648, 335] on button "Enviar pedido" at bounding box center [619, 346] width 212 height 22
click at [696, 312] on button "Enviar pedido" at bounding box center [697, 315] width 62 height 21
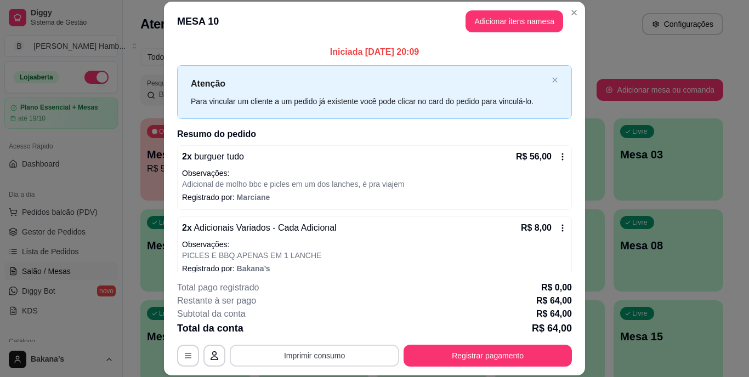
click at [330, 350] on button "Imprimir consumo" at bounding box center [315, 356] width 170 height 22
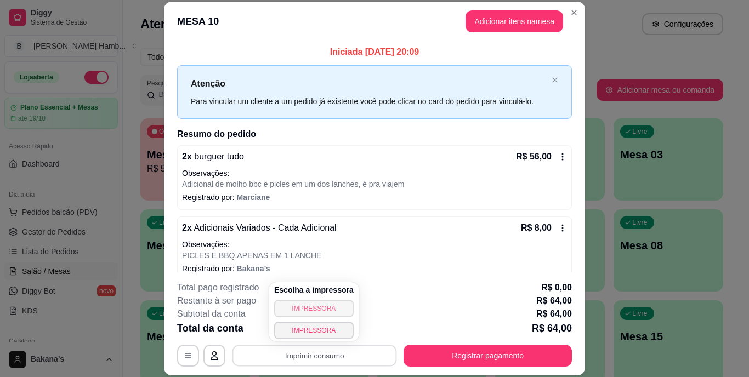
click at [317, 308] on button "IMPRESSORA" at bounding box center [314, 309] width 80 height 18
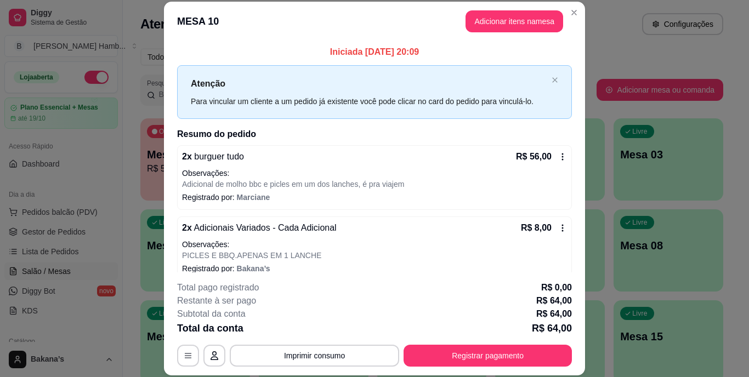
click at [337, 200] on p "Registrado por: [PERSON_NAME]" at bounding box center [374, 197] width 385 height 11
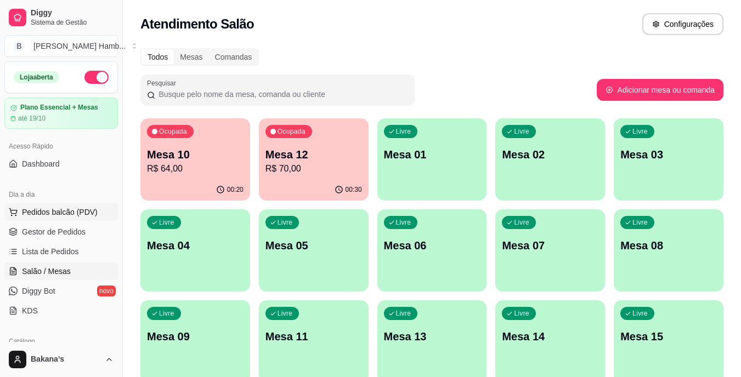
click at [84, 216] on span "Pedidos balcão (PDV)" at bounding box center [60, 212] width 76 height 11
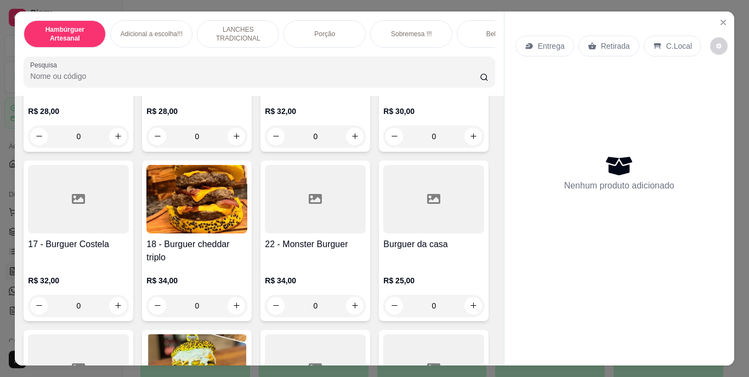
scroll to position [768, 0]
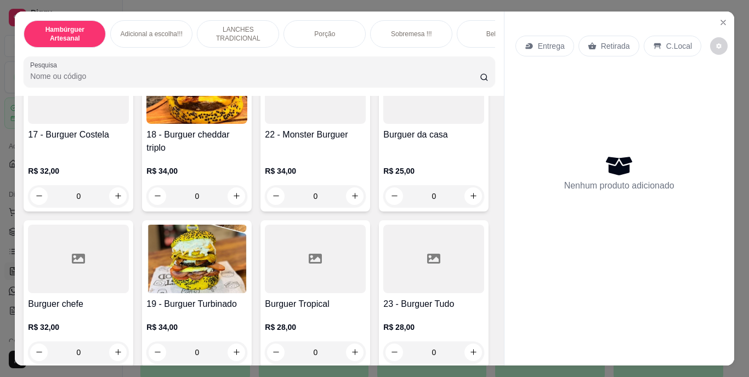
click at [114, 31] on icon "increase-product-quantity" at bounding box center [118, 26] width 8 height 8
type input "1"
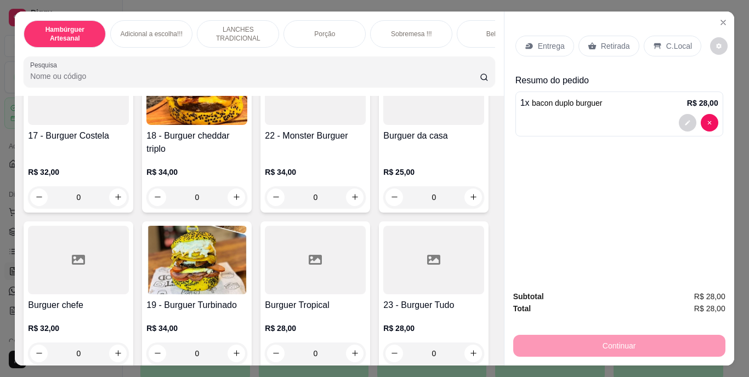
scroll to position [769, 0]
click at [601, 41] on p "Retirada" at bounding box center [615, 46] width 29 height 11
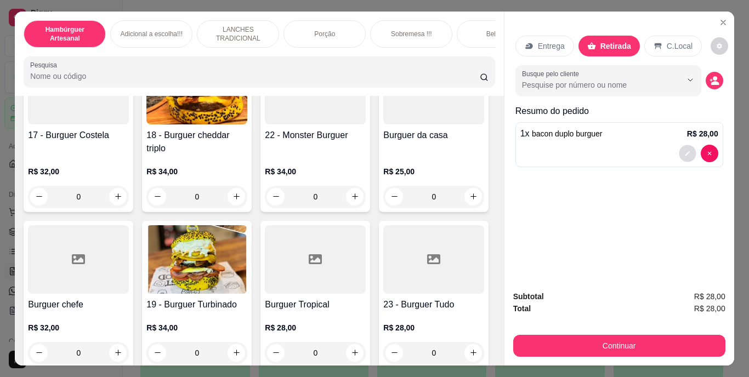
click at [685, 150] on icon "decrease-product-quantity" at bounding box center [688, 153] width 7 height 7
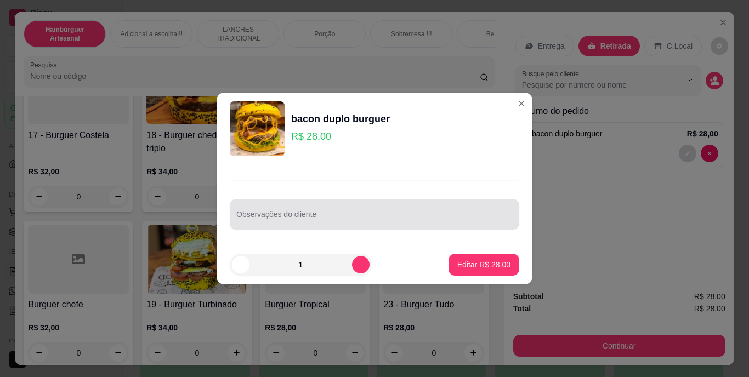
click at [472, 216] on input "Observações do cliente" at bounding box center [374, 218] width 276 height 11
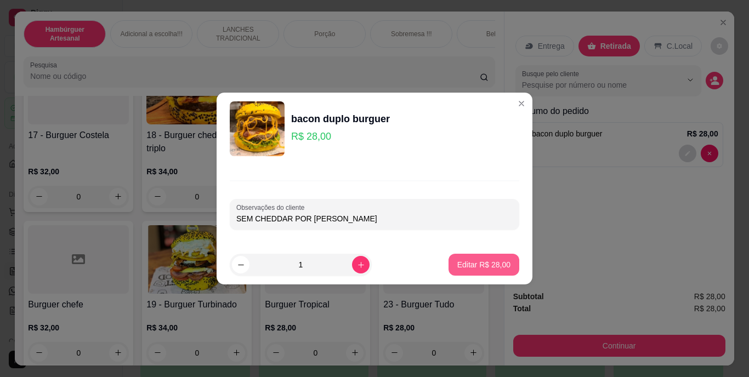
type input "SEM CHEDDAR POR [PERSON_NAME]"
click at [485, 265] on p "Editar R$ 28,00" at bounding box center [484, 264] width 52 height 10
type input "0"
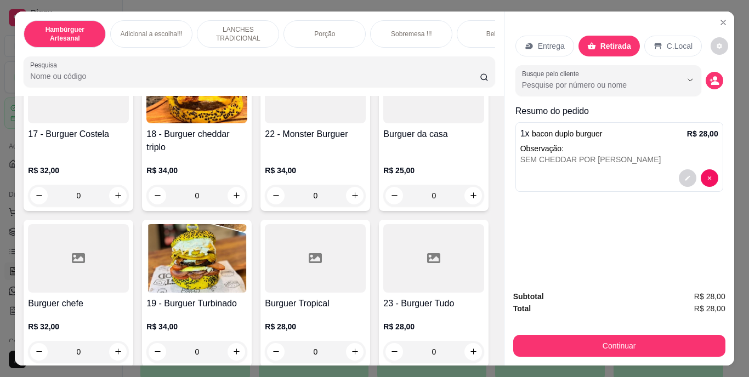
scroll to position [768, 0]
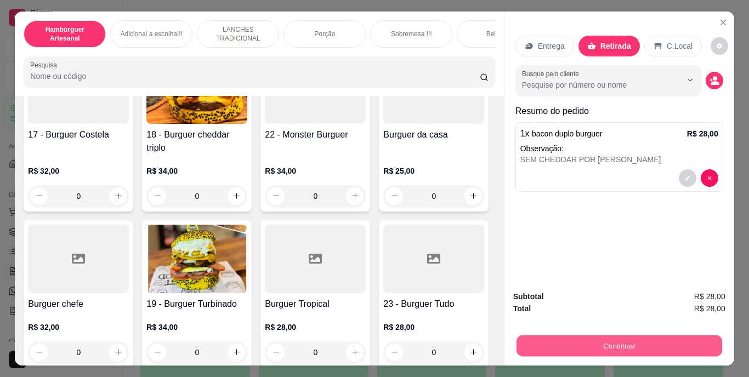
click at [614, 342] on button "Continuar" at bounding box center [619, 346] width 206 height 21
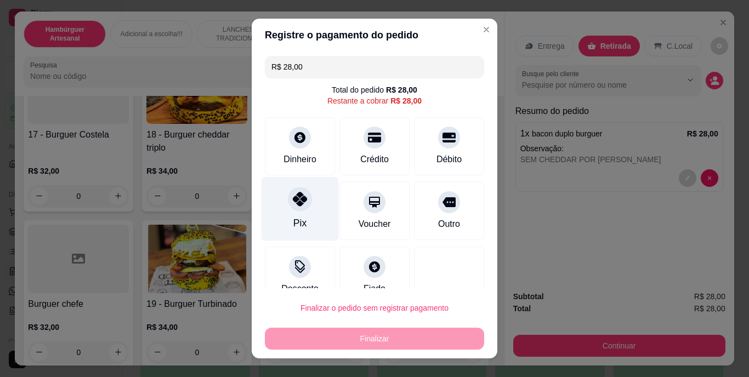
click at [293, 202] on icon at bounding box center [300, 200] width 14 height 14
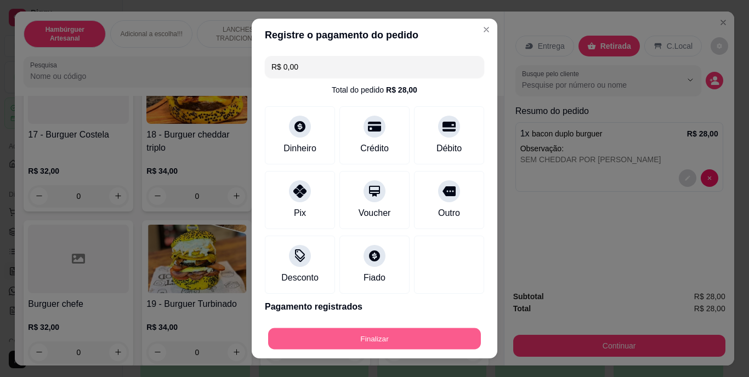
click at [375, 335] on button "Finalizar" at bounding box center [374, 338] width 213 height 21
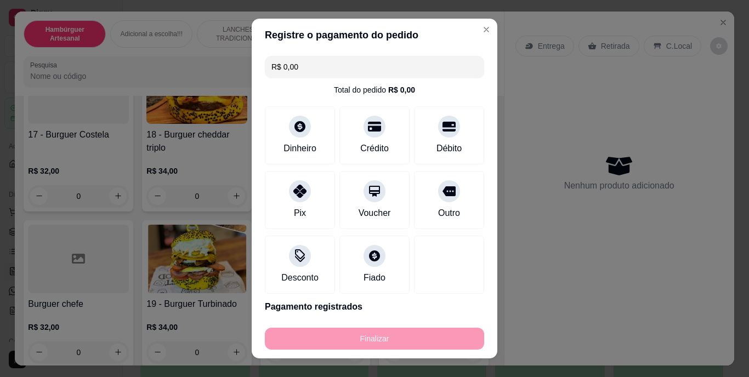
type input "-R$ 28,00"
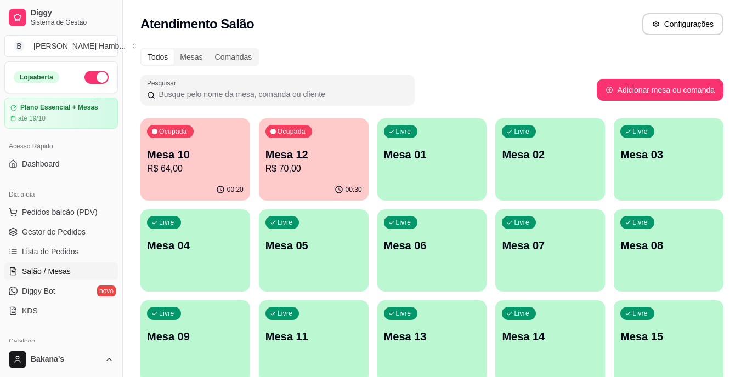
click at [248, 211] on div "Ocupada Mesa 10 R$ 64,00 00:20 Ocupada Mesa 12 R$ 70,00 00:30 Livre Mesa 01 Liv…" at bounding box center [431, 295] width 583 height 355
click at [211, 157] on p "Mesa 10" at bounding box center [196, 155] width 94 height 15
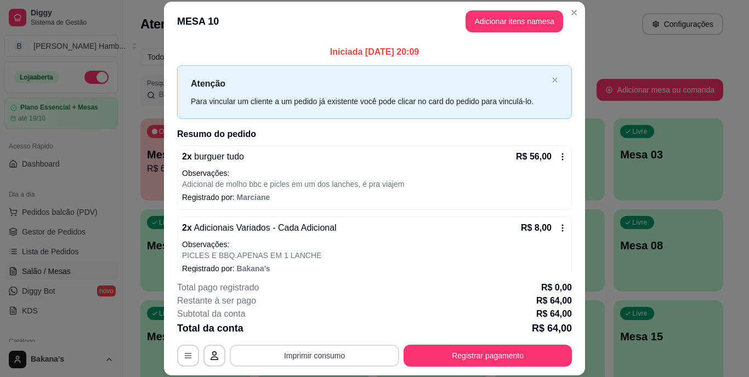
click at [364, 349] on button "Imprimir consumo" at bounding box center [315, 356] width 170 height 22
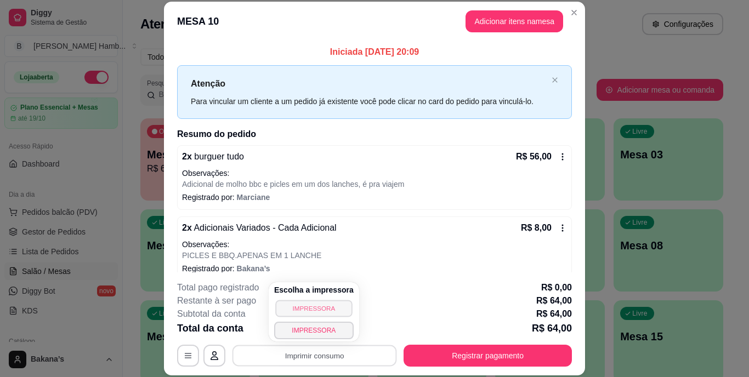
click at [337, 305] on button "IMPRESSORA" at bounding box center [313, 308] width 77 height 17
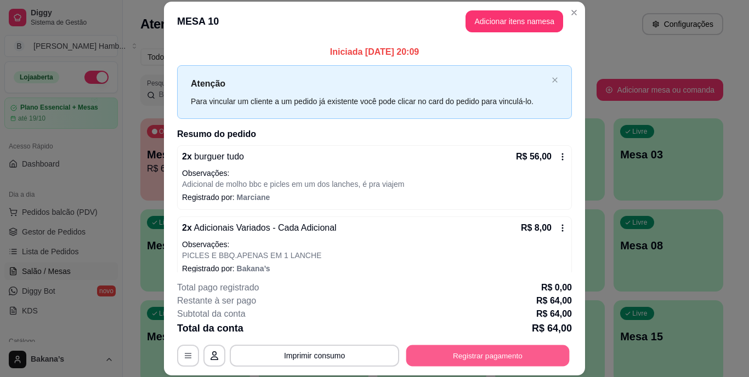
click at [437, 351] on button "Registrar pagamento" at bounding box center [487, 355] width 163 height 21
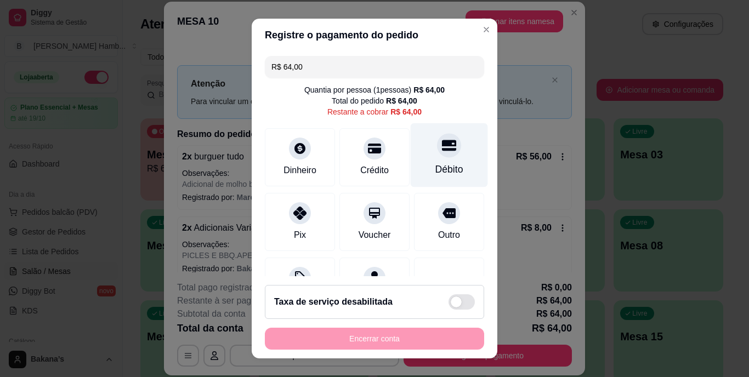
click at [431, 162] on div "Débito" at bounding box center [449, 155] width 77 height 64
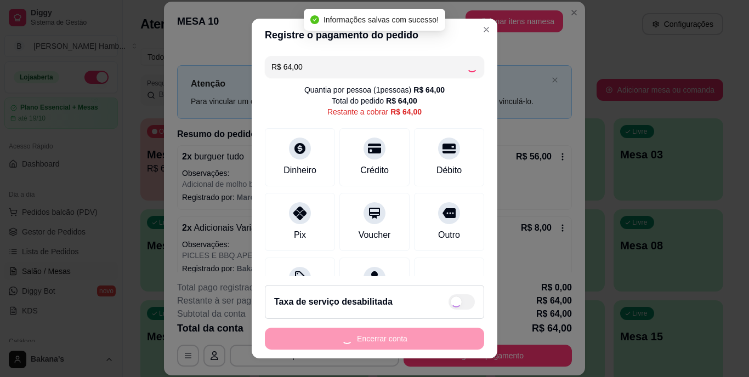
type input "R$ 0,00"
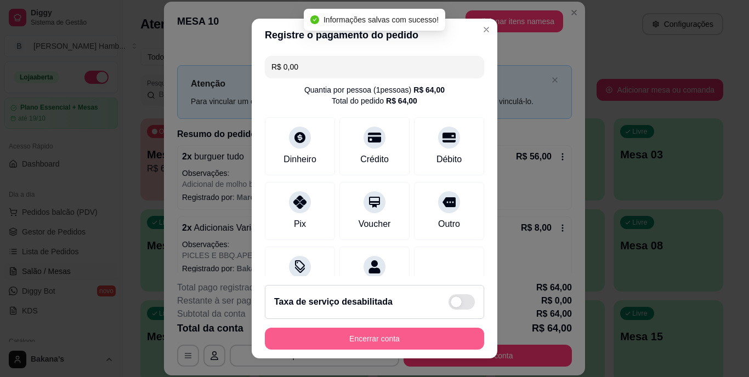
click at [341, 334] on button "Encerrar conta" at bounding box center [374, 339] width 219 height 22
